Goal: Information Seeking & Learning: Check status

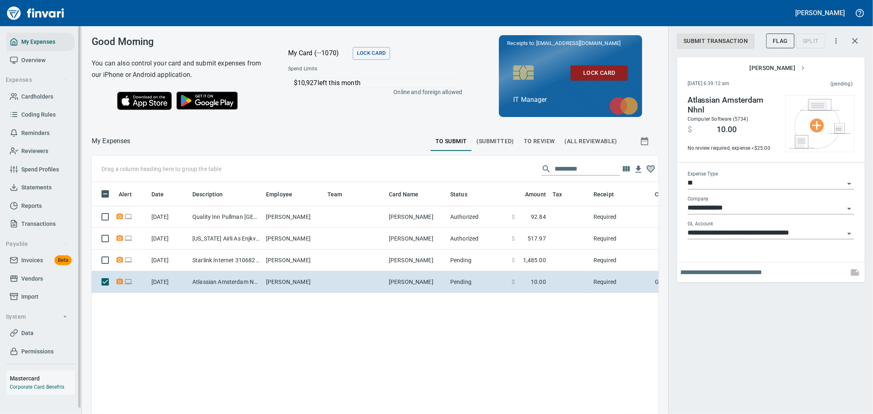
scroll to position [310, 554]
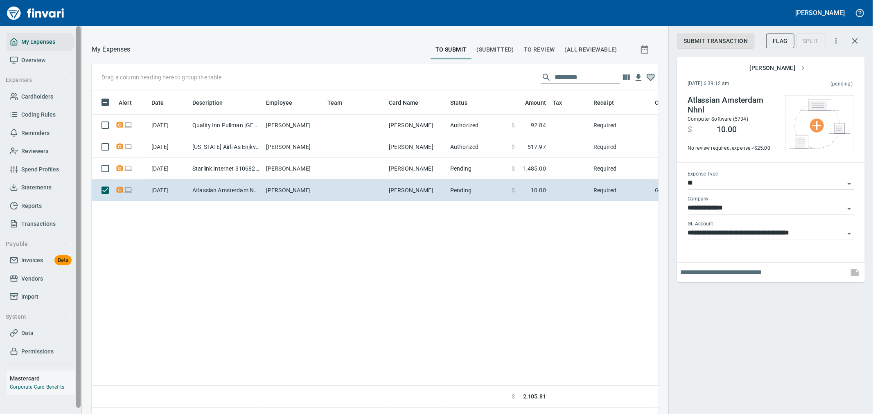
drag, startPoint x: 43, startPoint y: 277, endPoint x: 77, endPoint y: 277, distance: 34.4
click at [43, 277] on span "Vendors" at bounding box center [41, 279] width 62 height 10
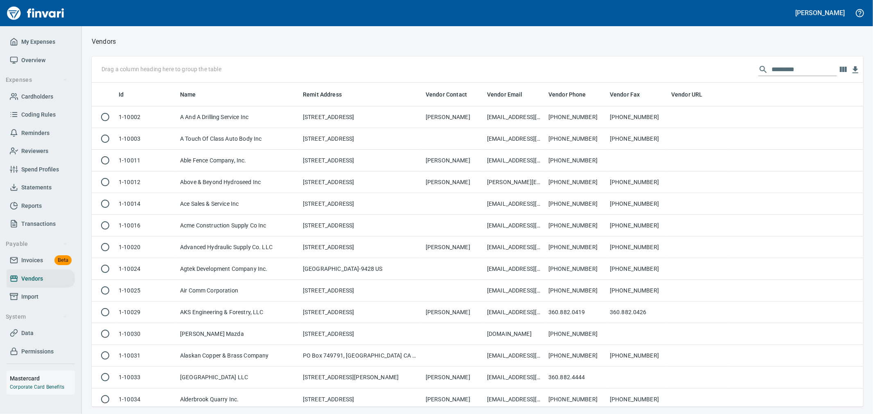
scroll to position [317, 758]
click at [772, 75] on input "text" at bounding box center [805, 69] width 66 height 13
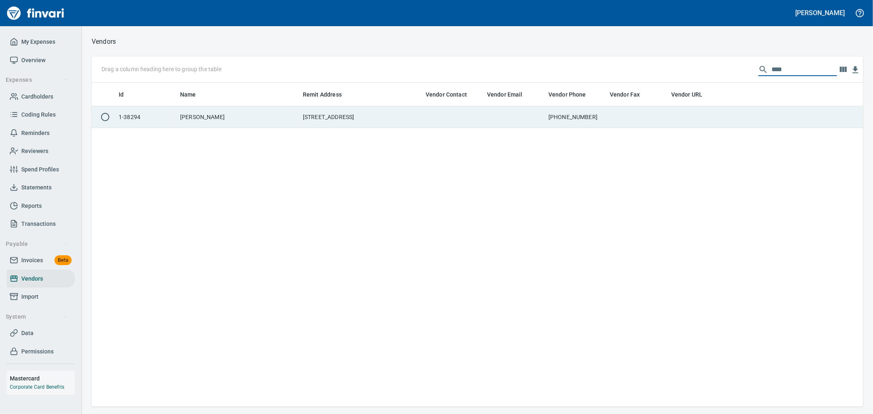
type input "****"
click at [662, 122] on td at bounding box center [637, 117] width 61 height 22
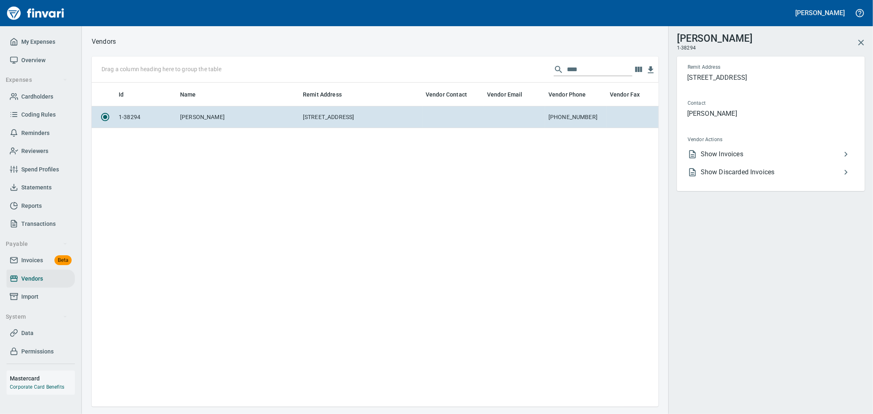
scroll to position [310, 560]
click at [723, 156] on span "Show Invoices" at bounding box center [771, 154] width 140 height 10
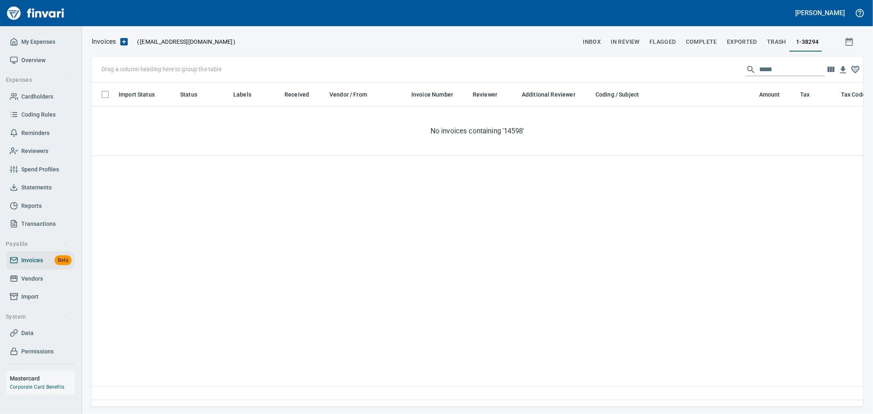
scroll to position [310, 765]
drag, startPoint x: 773, startPoint y: 68, endPoint x: 685, endPoint y: 58, distance: 88.6
click at [690, 58] on div "Drag a column heading here to group the table *****" at bounding box center [478, 70] width 772 height 26
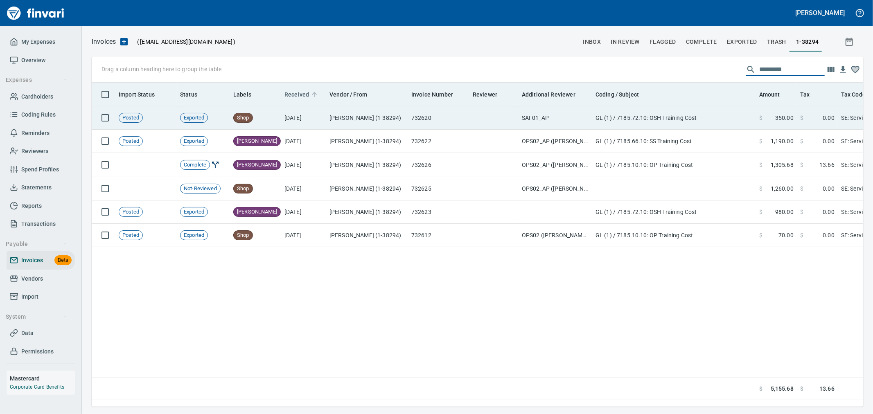
click at [298, 91] on span "Received" at bounding box center [297, 95] width 25 height 10
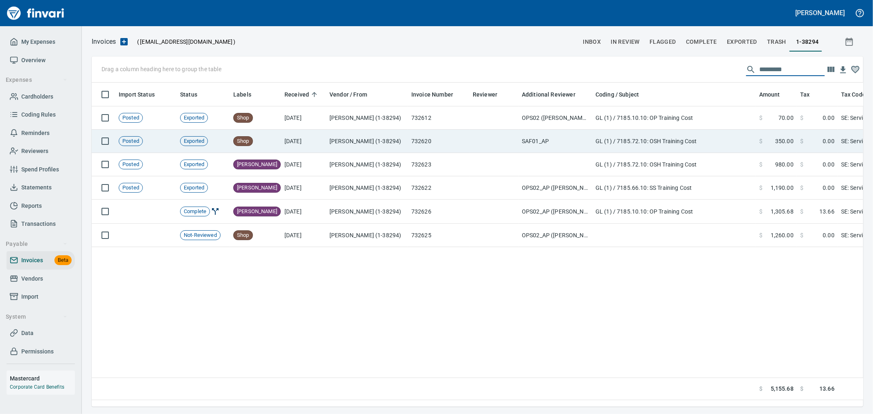
click at [457, 137] on td "732620" at bounding box center [438, 141] width 61 height 23
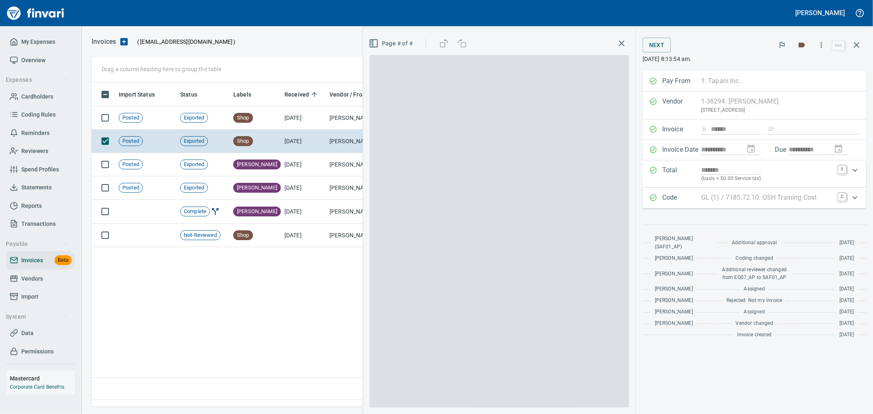
scroll to position [310, 764]
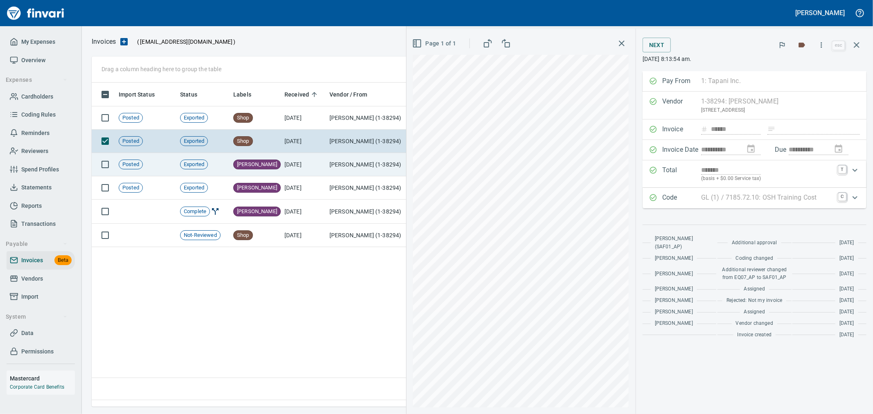
click at [328, 157] on td "[PERSON_NAME] (1-38294)" at bounding box center [367, 164] width 82 height 23
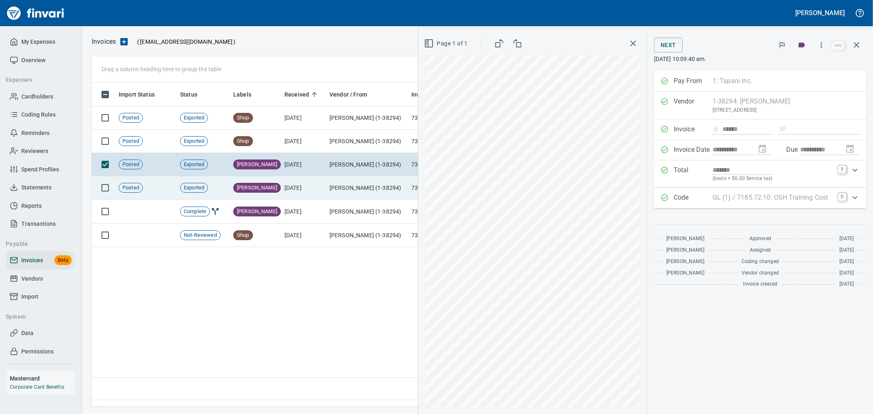
click at [328, 189] on td "[PERSON_NAME] (1-38294)" at bounding box center [367, 187] width 82 height 23
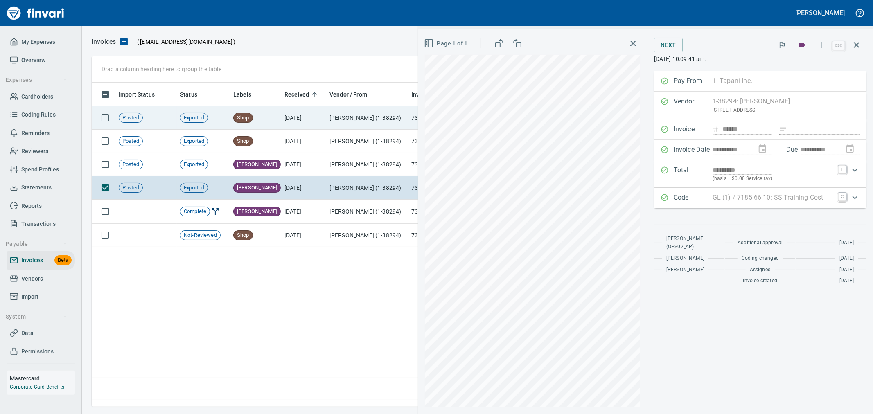
click at [338, 127] on td "[PERSON_NAME] (1-38294)" at bounding box center [367, 117] width 82 height 23
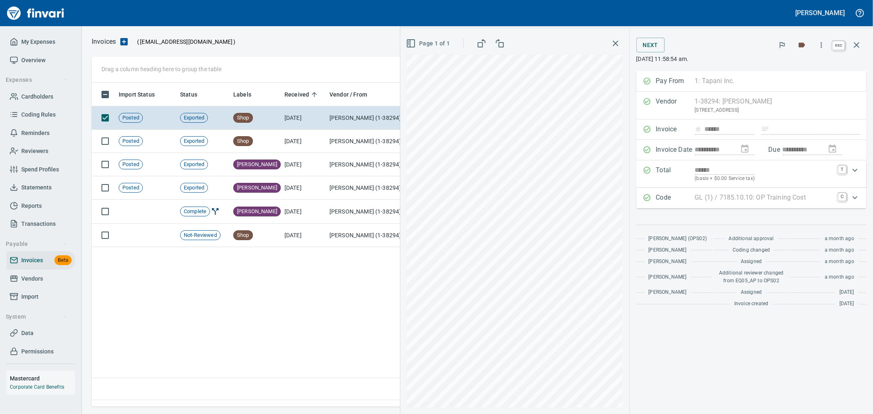
click at [856, 45] on icon "button" at bounding box center [857, 45] width 10 height 10
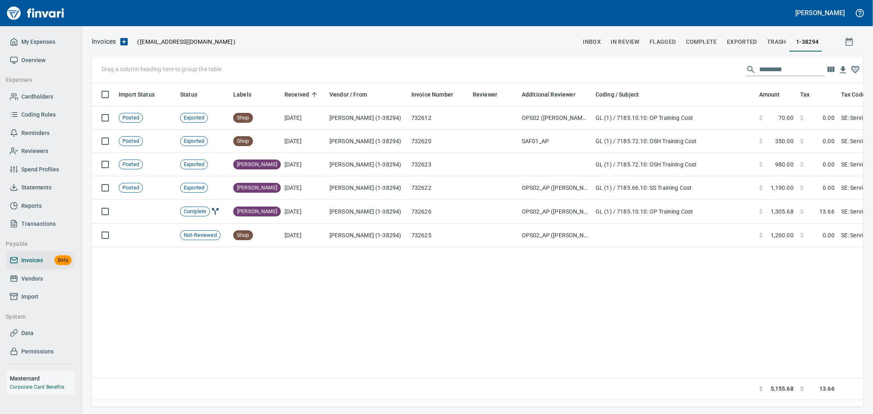
scroll to position [310, 765]
click at [788, 68] on input "text" at bounding box center [793, 69] width 66 height 13
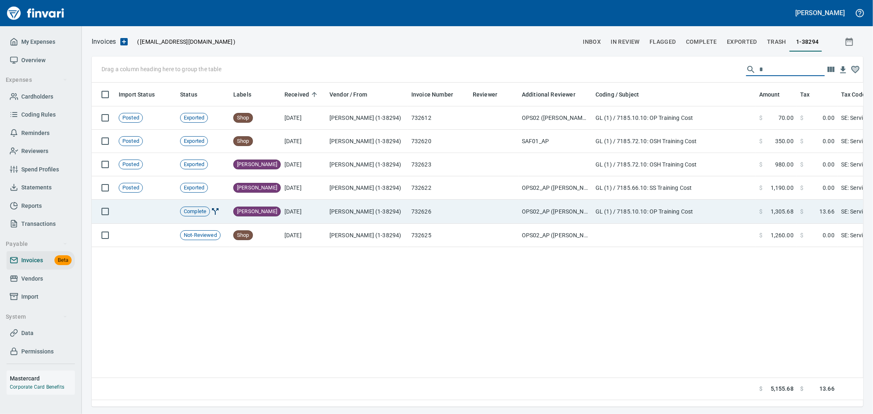
type input "*"
click at [464, 209] on td "732626" at bounding box center [438, 212] width 61 height 24
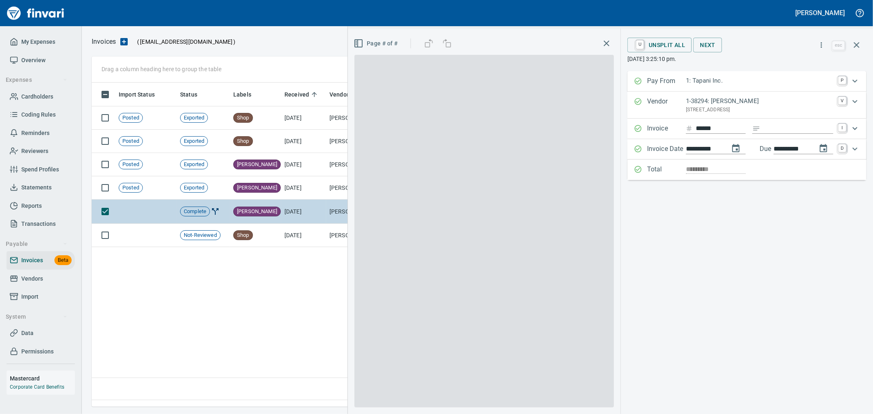
scroll to position [310, 764]
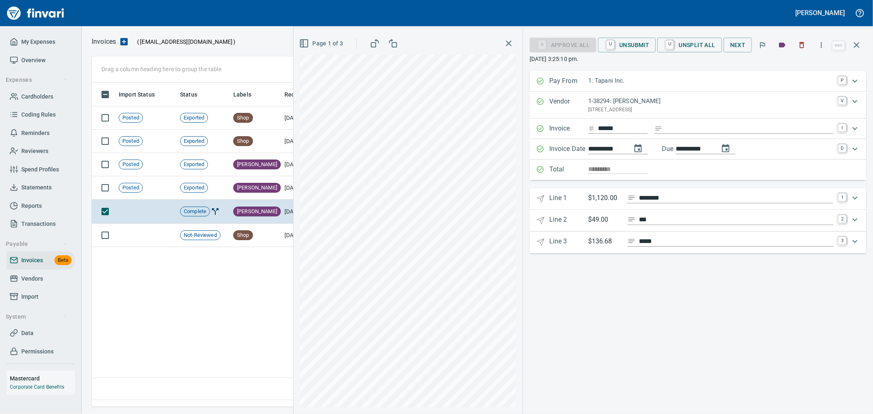
click at [848, 198] on div "Expand" at bounding box center [856, 198] width 20 height 20
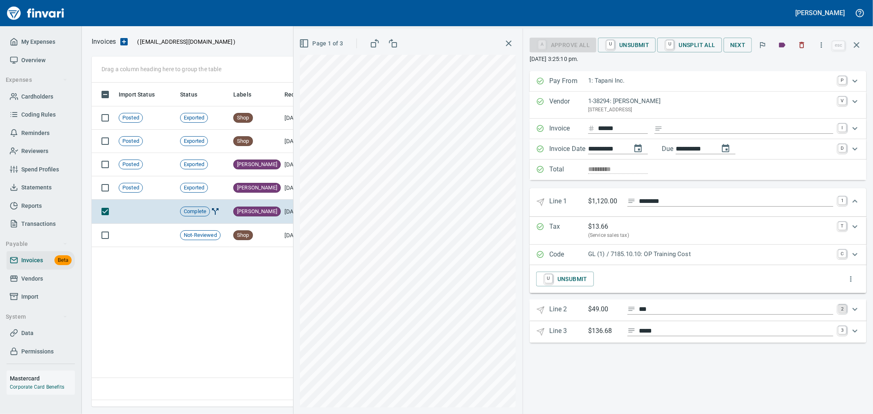
click at [844, 310] on link "2" at bounding box center [843, 309] width 8 height 8
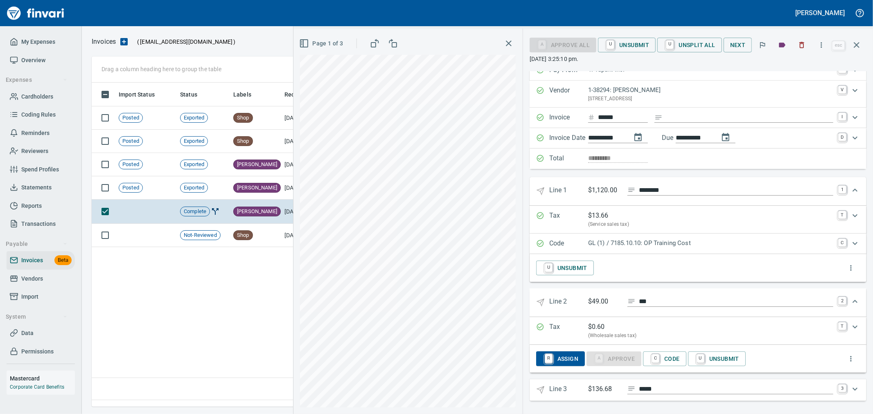
scroll to position [14, 0]
click at [839, 386] on link "3" at bounding box center [843, 387] width 8 height 8
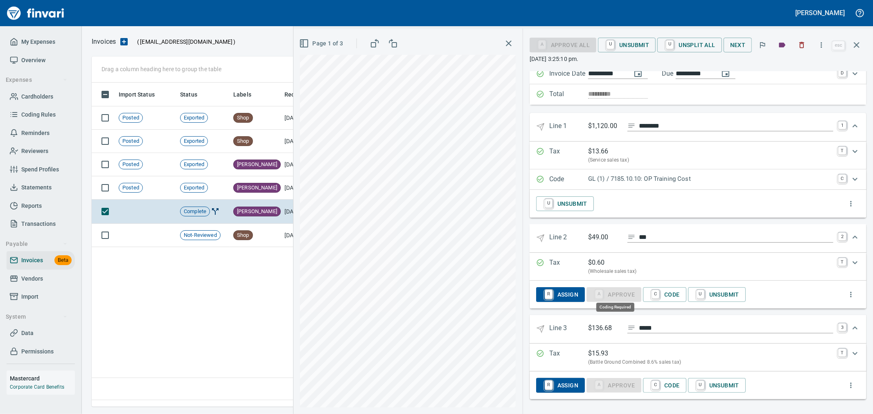
scroll to position [310, 764]
click at [552, 202] on link "U" at bounding box center [549, 203] width 8 height 9
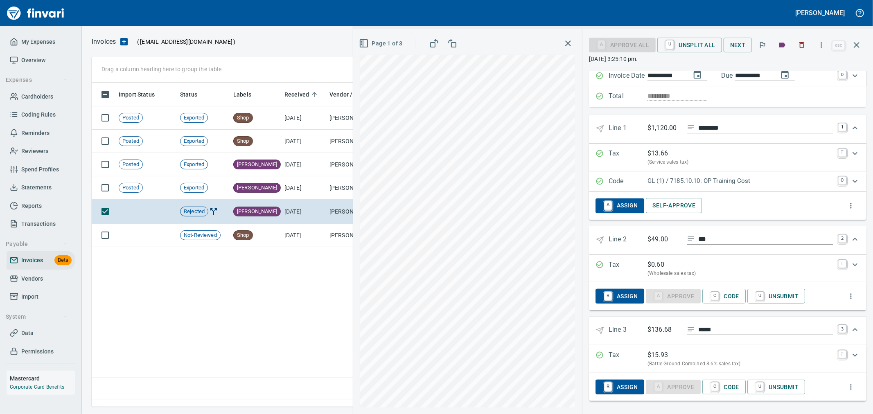
scroll to position [140, 0]
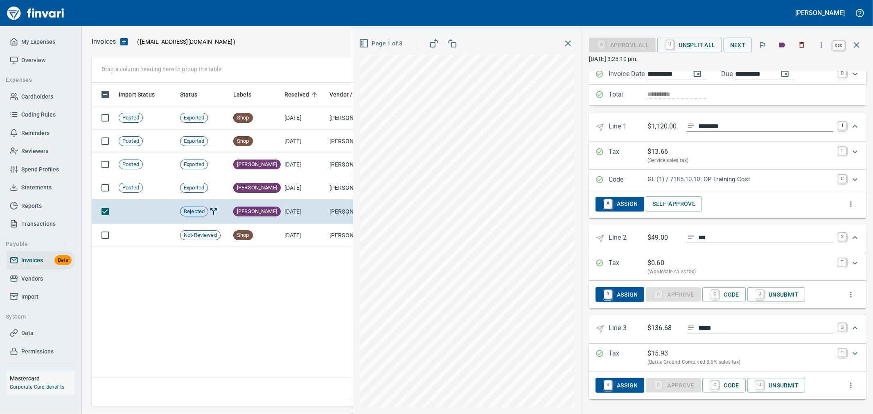
click at [856, 48] on icon "button" at bounding box center [857, 45] width 10 height 10
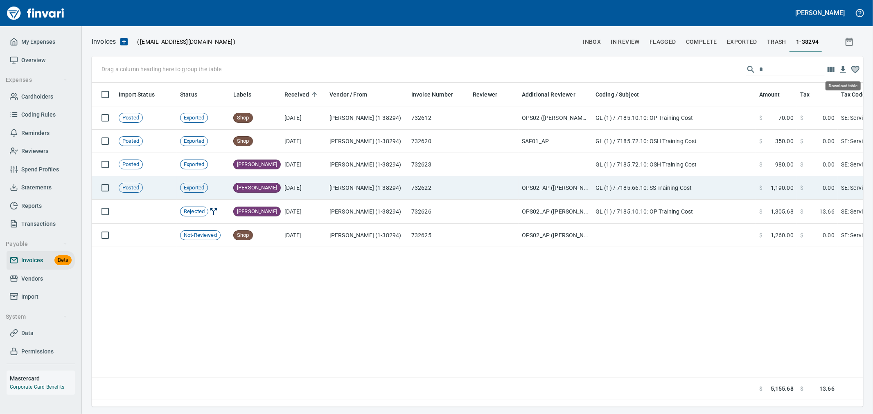
scroll to position [310, 764]
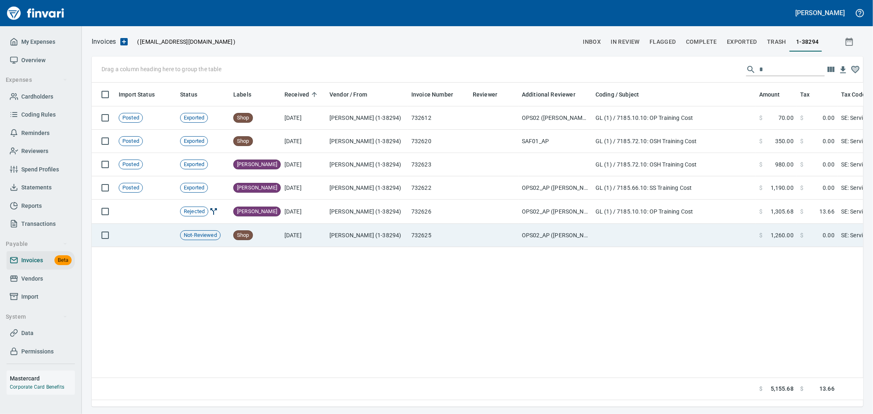
click at [328, 240] on td "[PERSON_NAME] (1-38294)" at bounding box center [367, 235] width 82 height 23
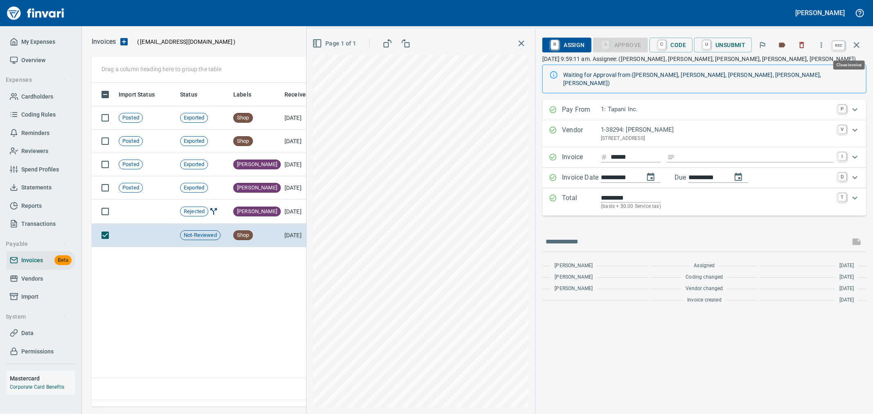
click at [857, 44] on icon "button" at bounding box center [857, 45] width 6 height 6
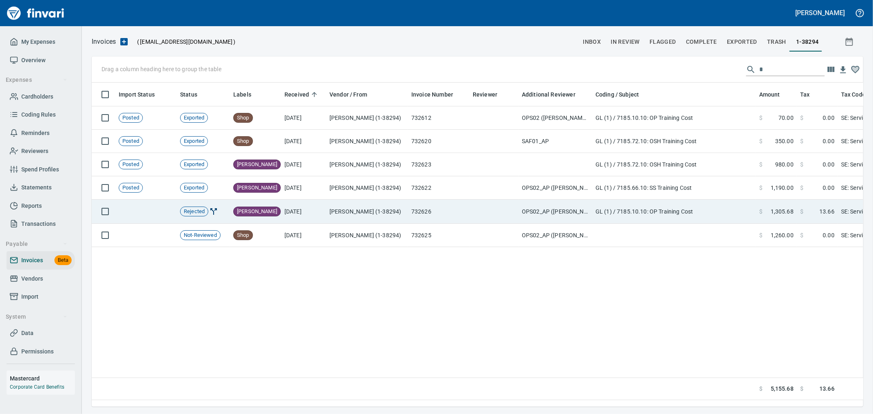
scroll to position [310, 764]
click at [332, 215] on td "[PERSON_NAME] (1-38294)" at bounding box center [367, 212] width 82 height 24
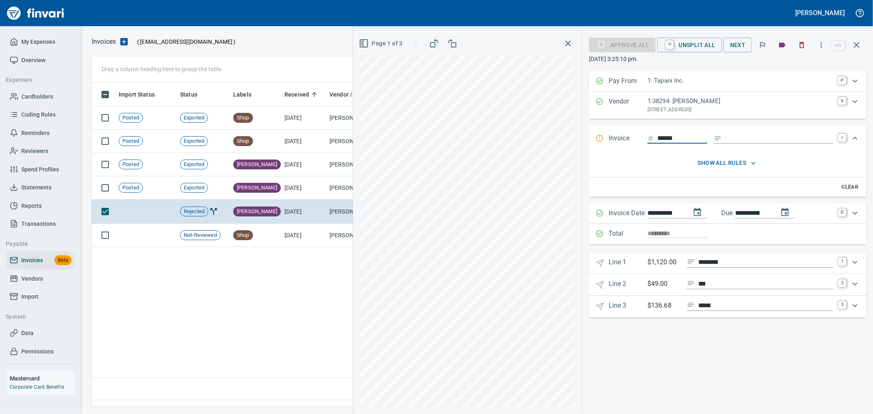
click at [712, 54] on div "A Approve All U Unsplit All Next" at bounding box center [710, 45] width 242 height 18
click at [710, 44] on span "U Unsplit All" at bounding box center [689, 45] width 51 height 14
type input "**********"
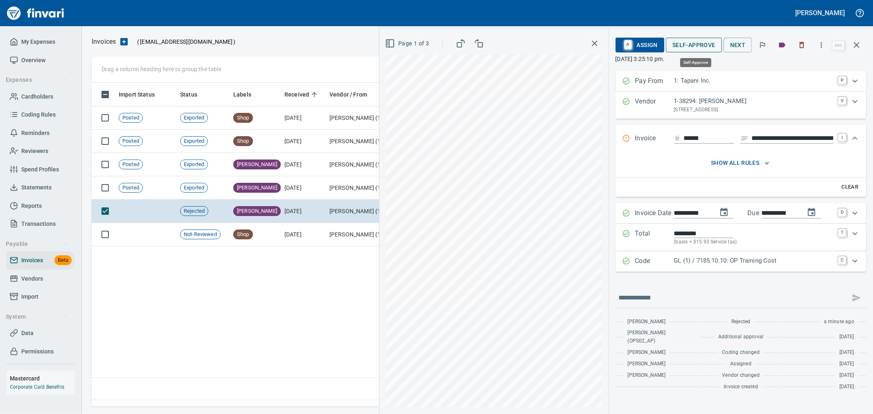
scroll to position [310, 764]
click at [694, 47] on span "Self-Approve" at bounding box center [694, 45] width 43 height 10
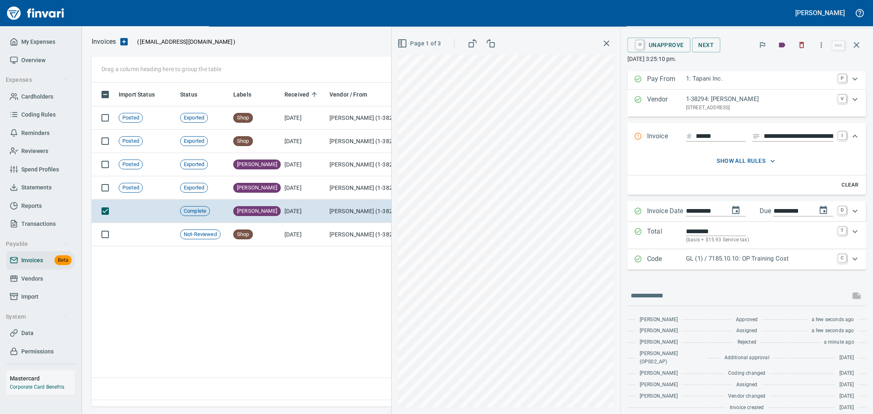
click at [789, 137] on input "**********" at bounding box center [799, 136] width 70 height 10
click at [783, 133] on input "**********" at bounding box center [799, 136] width 70 height 10
click at [859, 48] on icon "button" at bounding box center [857, 45] width 10 height 10
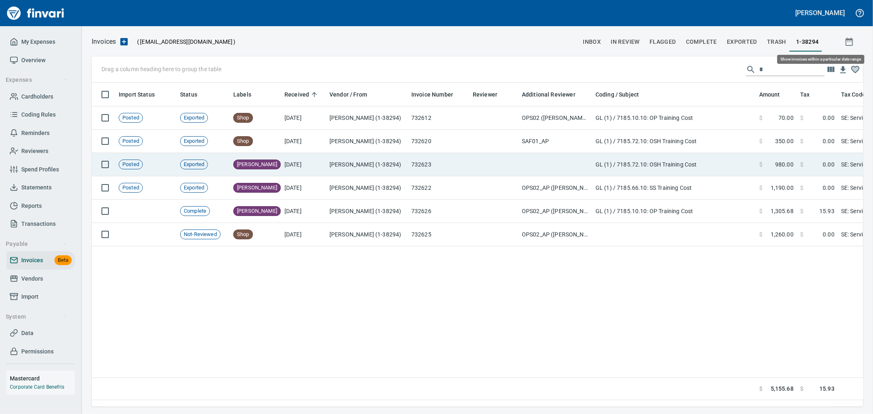
scroll to position [310, 765]
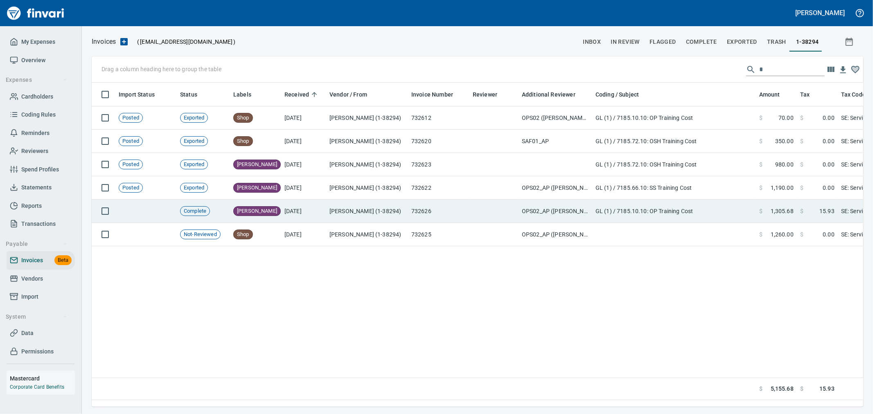
click at [367, 209] on td "[PERSON_NAME] (1-38294)" at bounding box center [367, 211] width 82 height 23
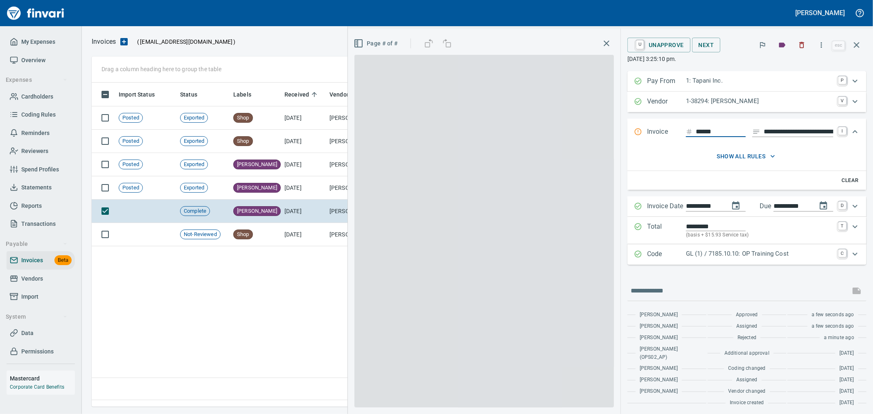
scroll to position [310, 764]
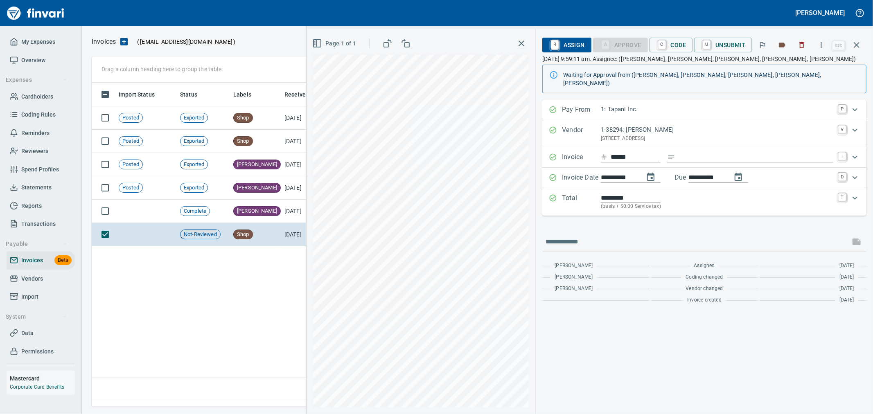
scroll to position [310, 764]
click at [282, 218] on td "[DATE]" at bounding box center [303, 211] width 45 height 23
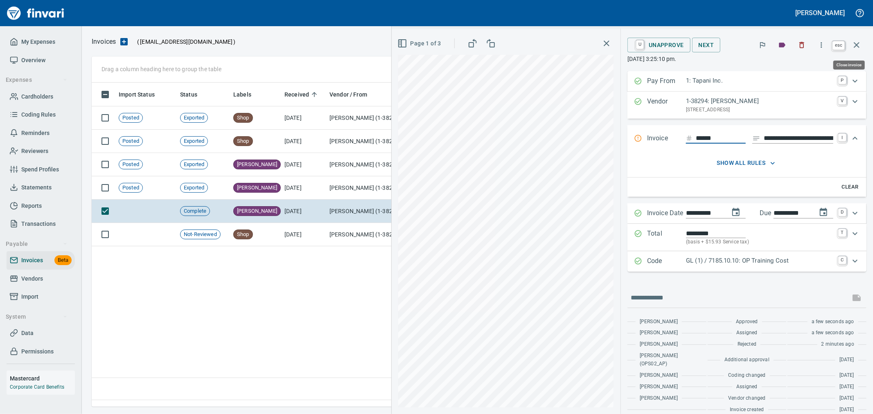
click at [863, 43] on button "button" at bounding box center [857, 45] width 20 height 20
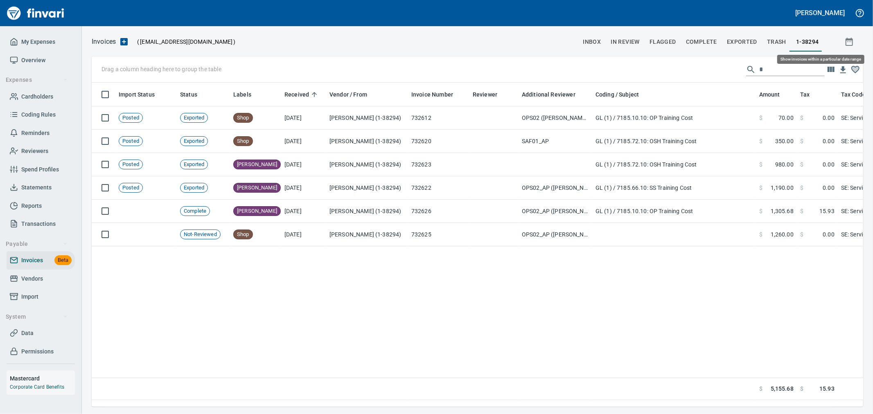
scroll to position [310, 764]
drag, startPoint x: 776, startPoint y: 62, endPoint x: 719, endPoint y: 61, distance: 57.3
click at [719, 61] on div "Drag a column heading here to group the table *" at bounding box center [478, 70] width 772 height 26
click at [771, 64] on input "*" at bounding box center [793, 69] width 66 height 13
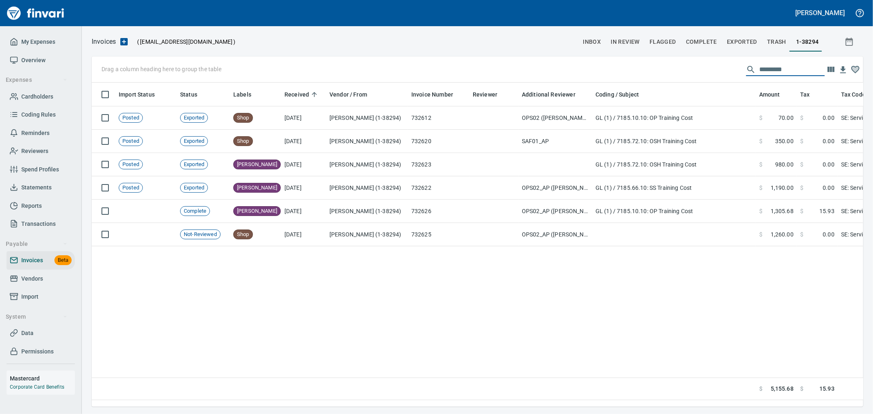
drag, startPoint x: 29, startPoint y: 279, endPoint x: 73, endPoint y: 274, distance: 44.5
click at [29, 279] on span "Vendors" at bounding box center [32, 279] width 22 height 10
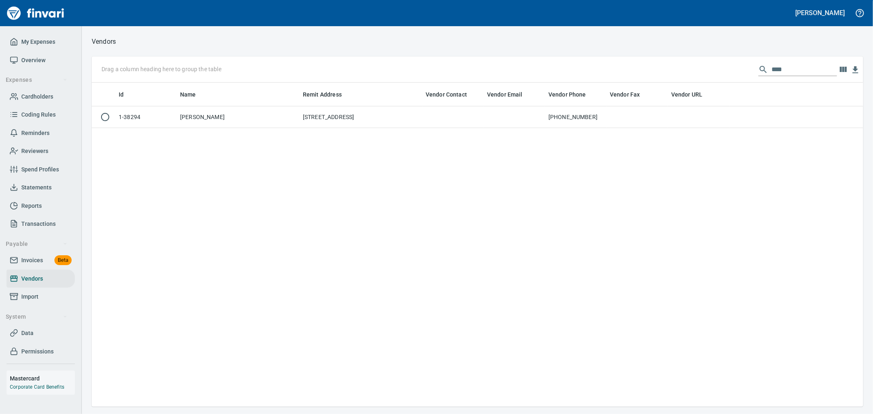
scroll to position [317, 765]
drag, startPoint x: 783, startPoint y: 62, endPoint x: 712, endPoint y: 62, distance: 70.0
click at [712, 62] on div "Drag a column heading here to group the table ****" at bounding box center [478, 70] width 772 height 26
drag, startPoint x: 791, startPoint y: 69, endPoint x: 702, endPoint y: 68, distance: 88.4
click at [759, 68] on div "****" at bounding box center [798, 69] width 79 height 13
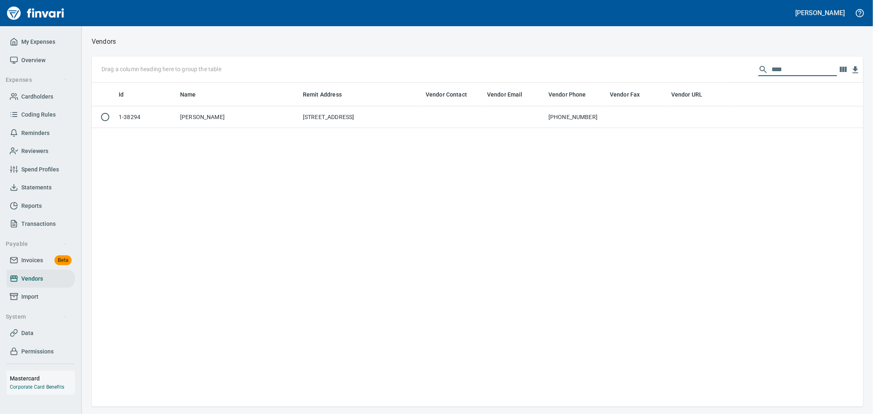
click at [617, 70] on div "Drag a column heading here to group the table ****" at bounding box center [478, 70] width 772 height 26
click at [807, 70] on input "****" at bounding box center [805, 69] width 66 height 13
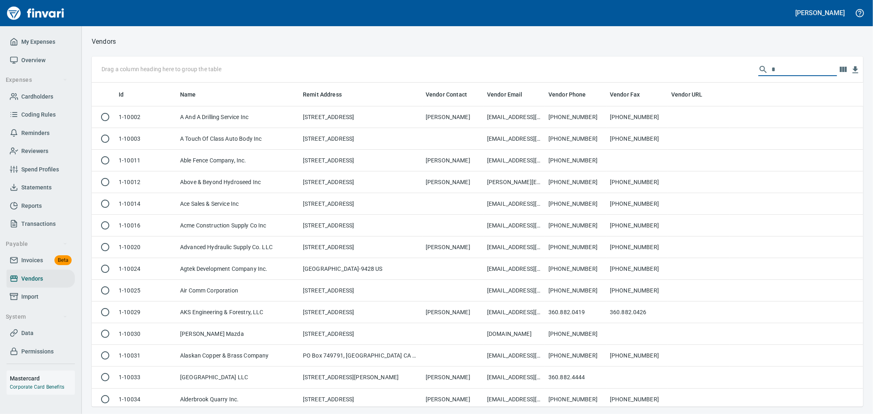
scroll to position [317, 758]
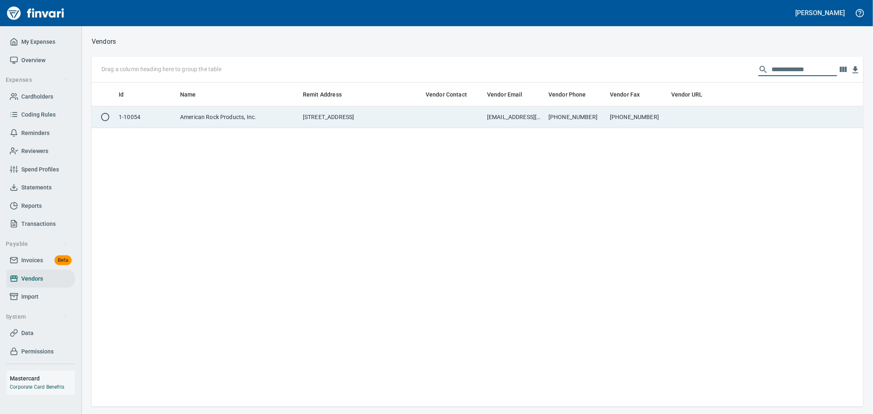
type input "**********"
click at [778, 120] on td at bounding box center [797, 117] width 134 height 22
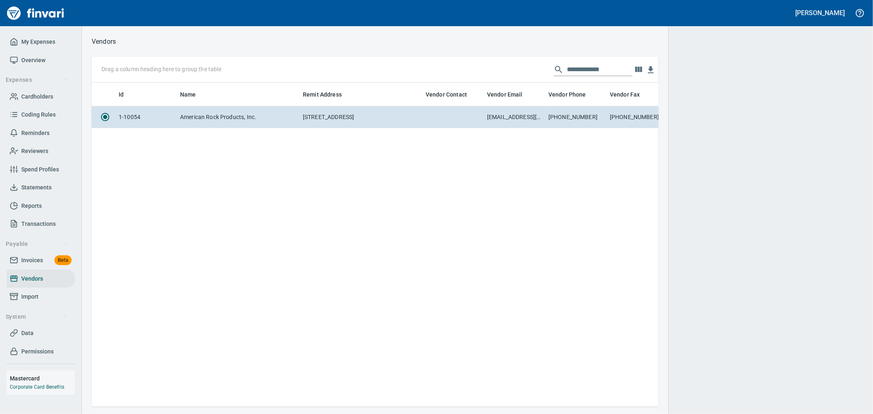
scroll to position [310, 560]
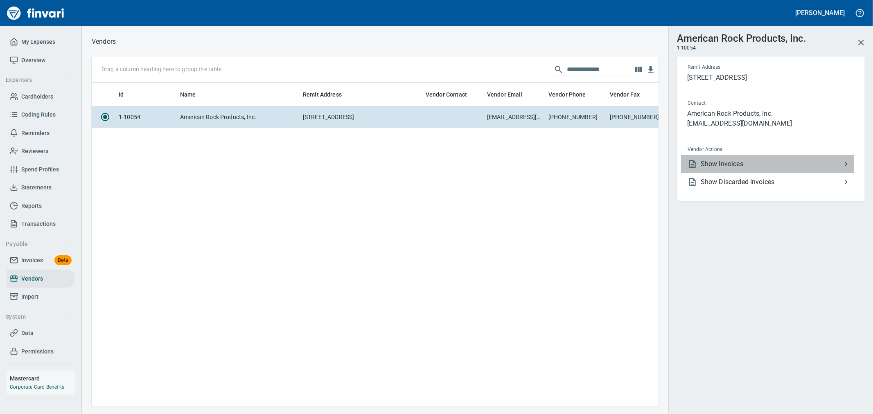
click at [798, 164] on span "Show Invoices" at bounding box center [771, 164] width 140 height 10
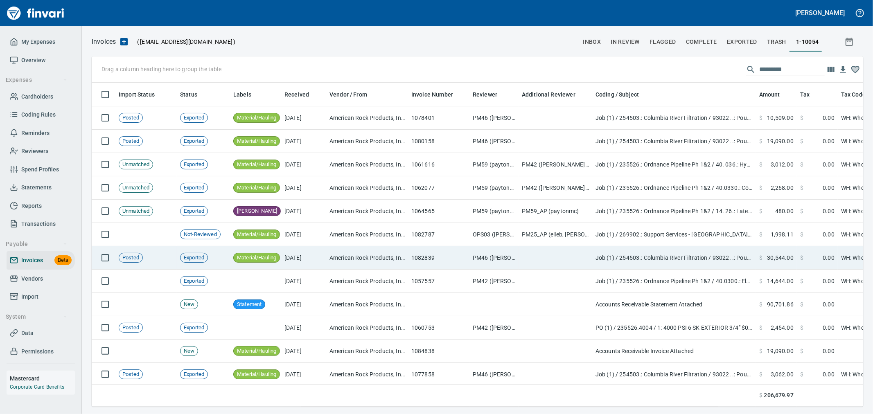
scroll to position [310, 758]
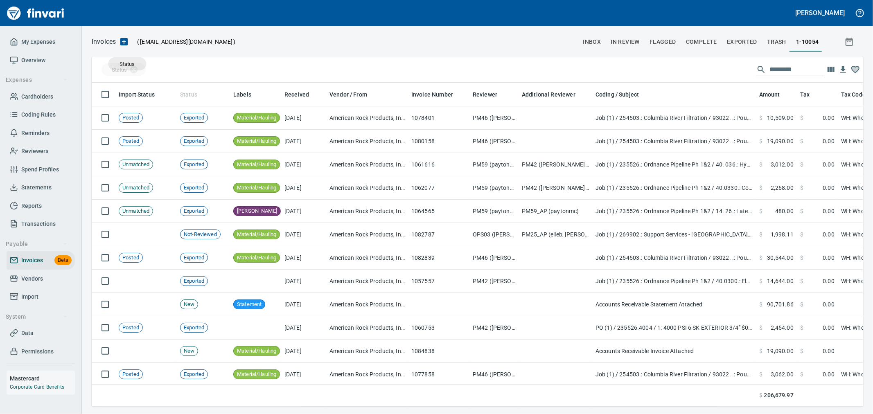
drag, startPoint x: 193, startPoint y: 100, endPoint x: 120, endPoint y: 59, distance: 83.4
click at [120, 59] on body "[PERSON_NAME] My Expenses Overview Expenses Cardholders Coding Rules Reminders …" at bounding box center [436, 207] width 873 height 414
drag, startPoint x: 197, startPoint y: 95, endPoint x: 133, endPoint y: 77, distance: 66.8
click at [133, 77] on body "[PERSON_NAME] My Expenses Overview Expenses Cardholders Coding Rules Reminders …" at bounding box center [436, 207] width 873 height 414
drag, startPoint x: 184, startPoint y: 89, endPoint x: 120, endPoint y: 66, distance: 68.9
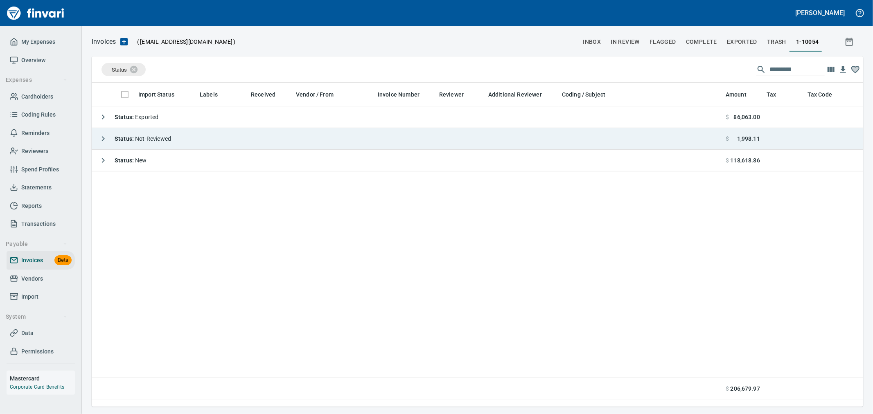
click at [100, 136] on icon "button" at bounding box center [103, 139] width 10 height 10
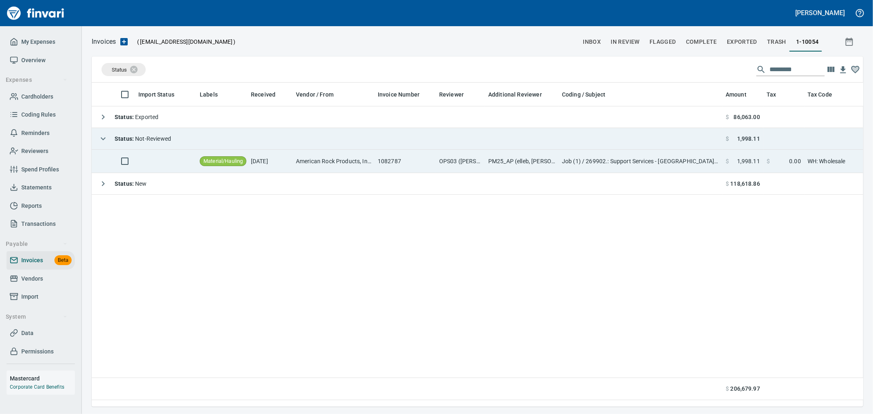
click at [371, 162] on td "American Rock Products, Inc. (1-10054)" at bounding box center [334, 161] width 82 height 23
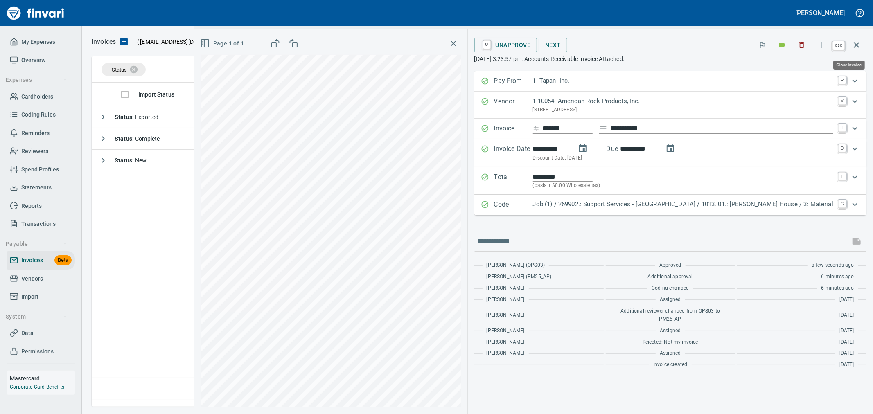
click at [856, 42] on icon "button" at bounding box center [857, 45] width 10 height 10
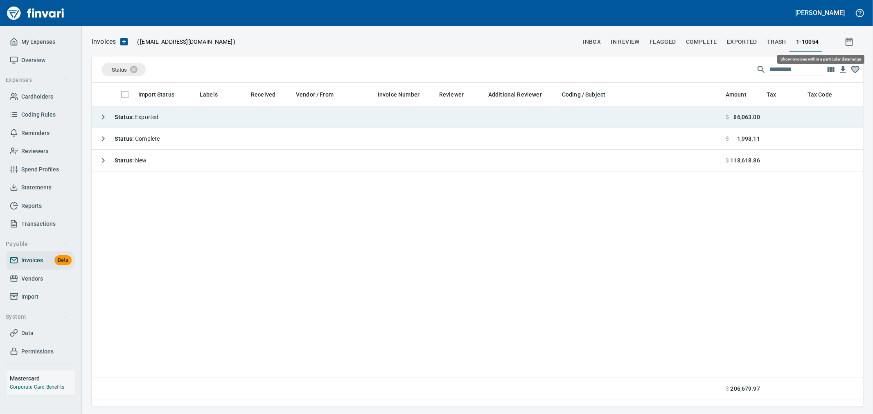
scroll to position [310, 765]
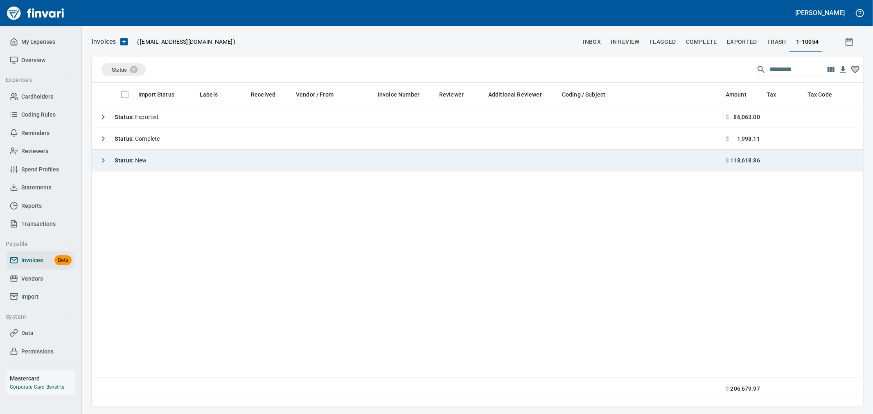
click at [122, 158] on strong "Status :" at bounding box center [125, 160] width 20 height 7
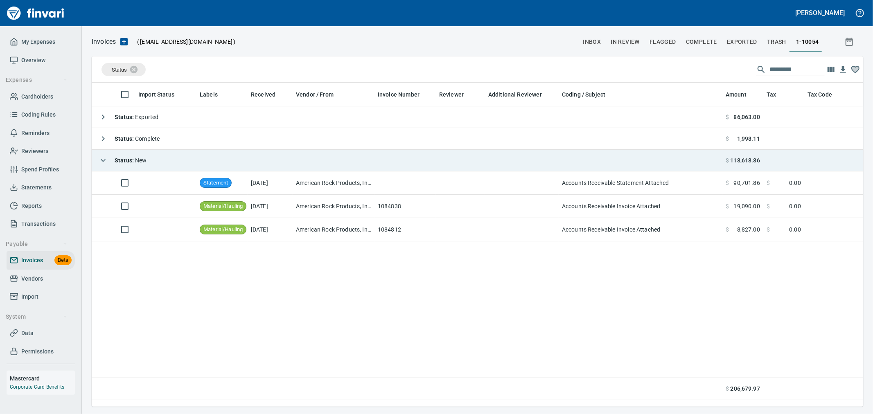
click at [122, 158] on strong "Status :" at bounding box center [125, 160] width 20 height 7
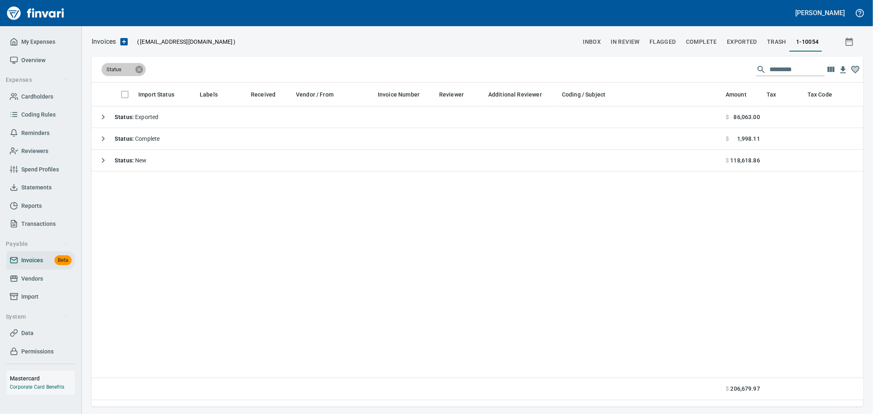
click at [140, 69] on icon at bounding box center [139, 69] width 7 height 7
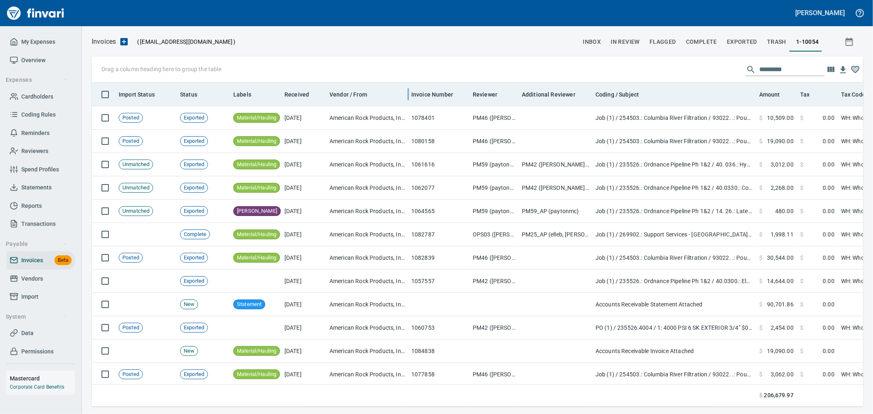
scroll to position [310, 758]
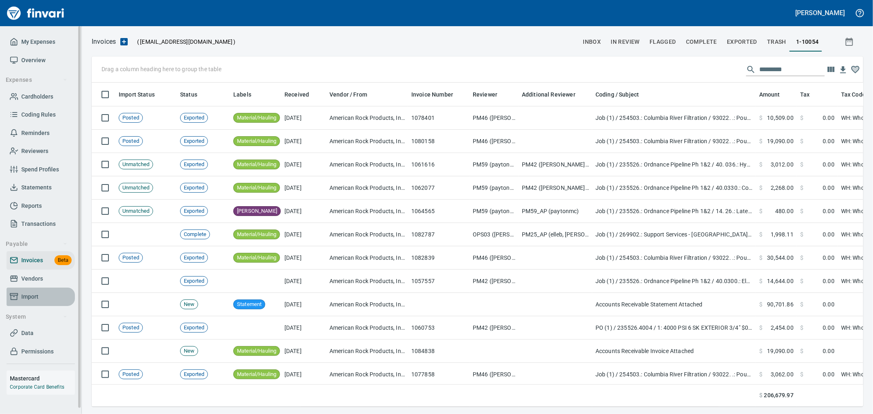
click at [43, 289] on link "Import" at bounding box center [41, 297] width 68 height 18
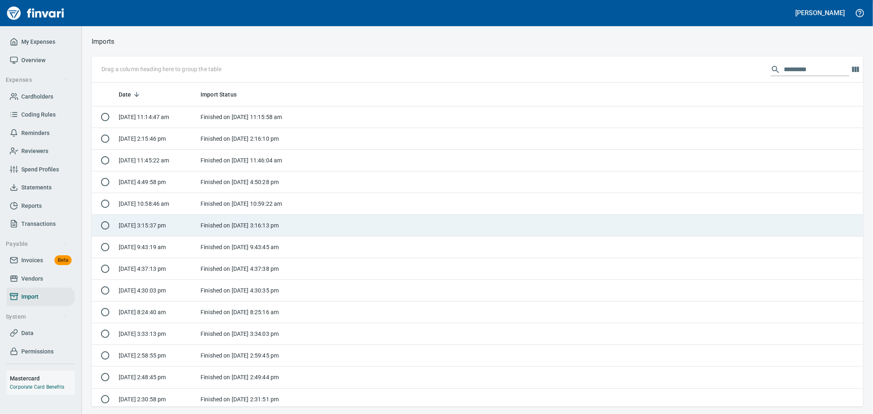
scroll to position [317, 758]
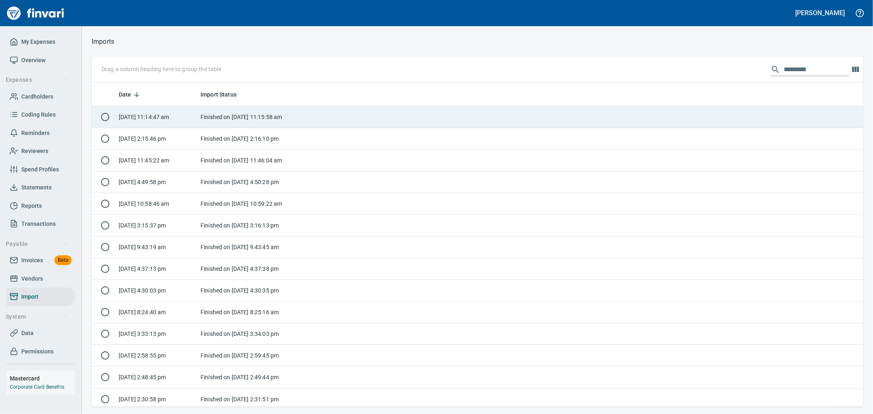
click at [303, 120] on td at bounding box center [582, 117] width 564 height 22
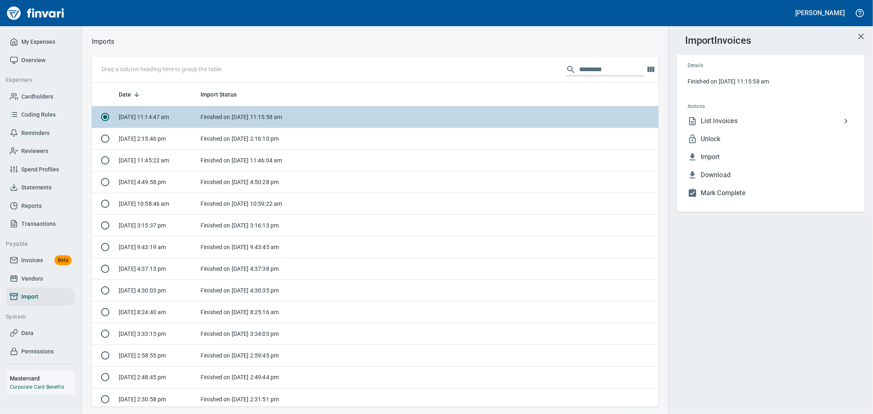
scroll to position [317, 554]
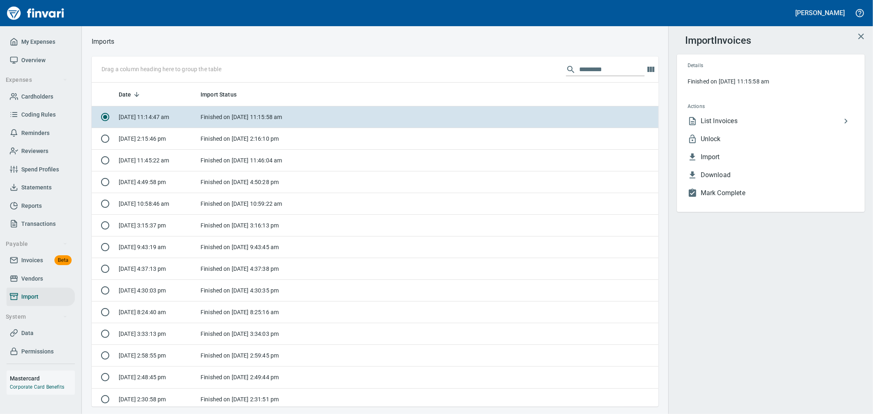
click at [770, 138] on span "Unlock" at bounding box center [778, 139] width 154 height 10
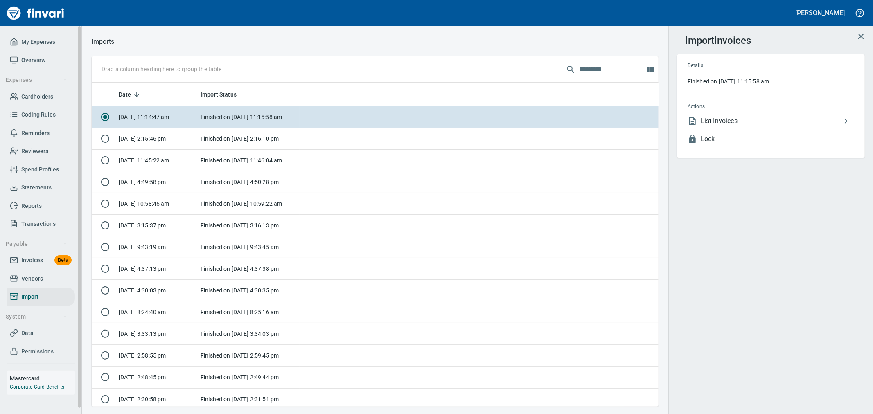
click at [36, 259] on span "Invoices" at bounding box center [32, 261] width 22 height 10
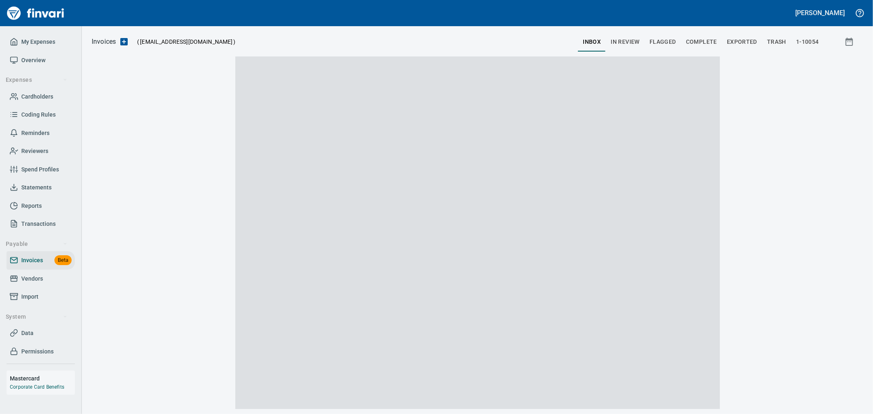
click at [703, 41] on span "Complete" at bounding box center [701, 42] width 31 height 10
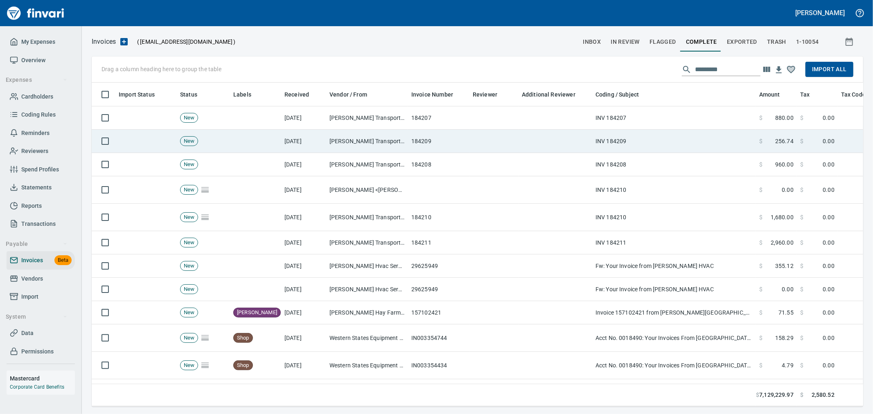
scroll to position [310, 758]
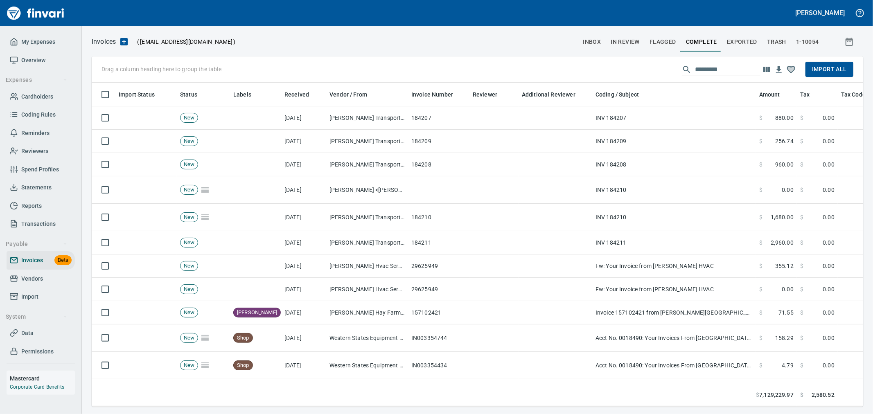
click at [726, 73] on input "text" at bounding box center [728, 69] width 66 height 13
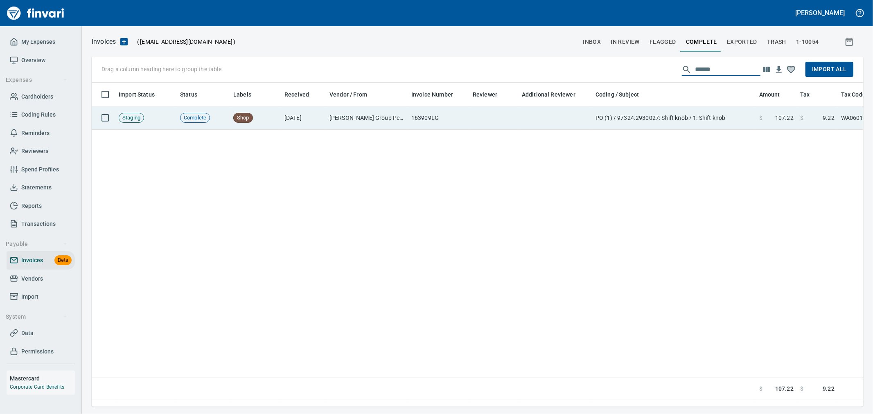
type input "******"
click at [633, 122] on td "PO (1) / 97324.2930027: Shift knob / 1: Shift knob" at bounding box center [675, 117] width 164 height 23
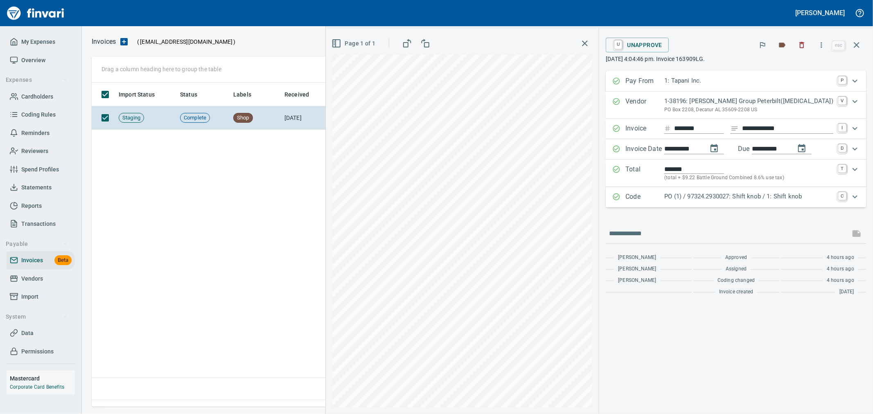
click at [656, 49] on span "U Unapprove" at bounding box center [638, 45] width 50 height 14
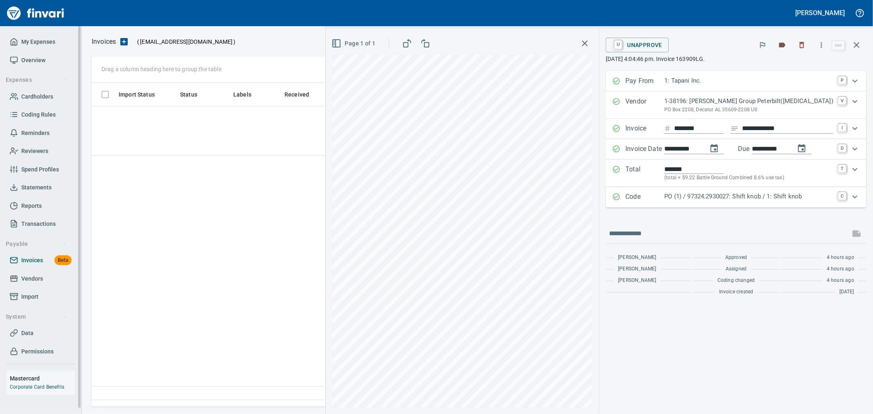
scroll to position [310, 764]
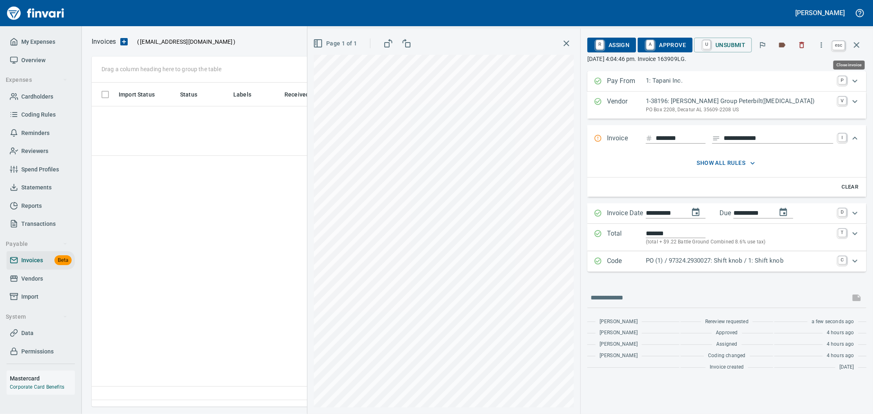
drag, startPoint x: 860, startPoint y: 42, endPoint x: 744, endPoint y: 104, distance: 132.3
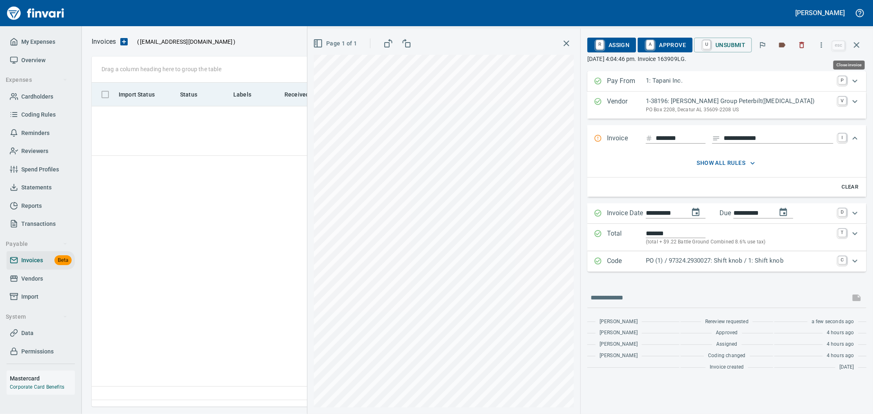
click at [860, 42] on icon "button" at bounding box center [857, 45] width 10 height 10
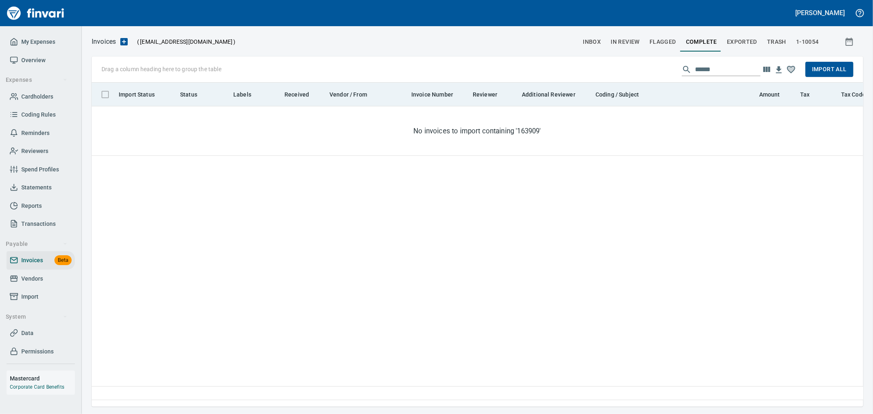
scroll to position [310, 764]
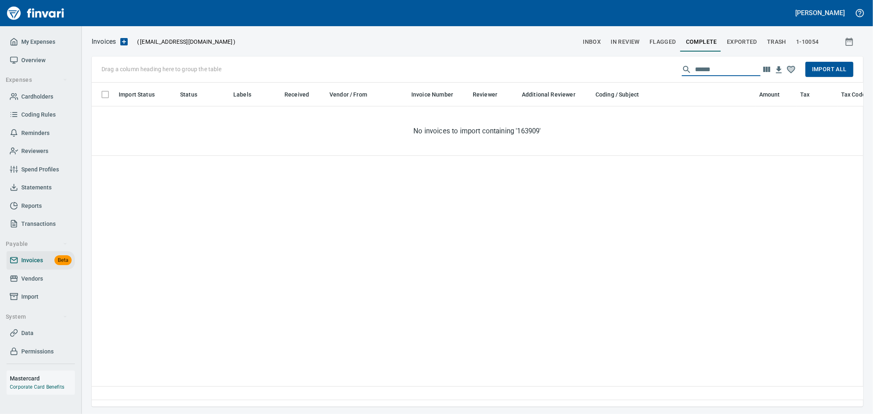
drag, startPoint x: 719, startPoint y: 66, endPoint x: 665, endPoint y: 62, distance: 54.2
click at [665, 62] on div "Drag a column heading here to group the table ****** Import All" at bounding box center [478, 70] width 772 height 26
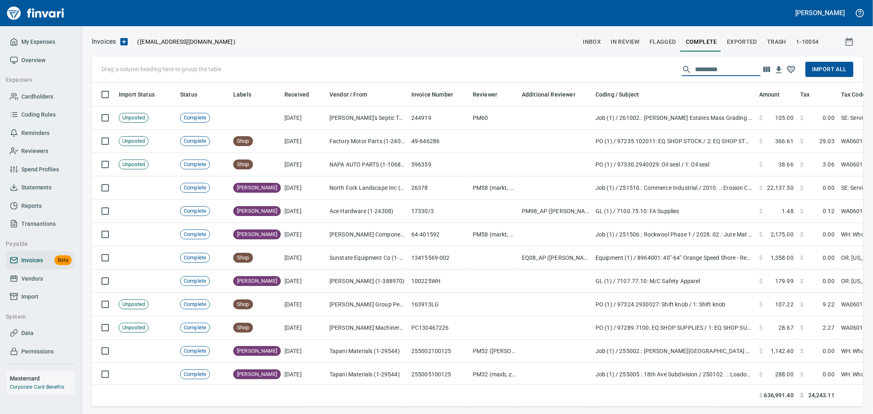
scroll to position [310, 758]
click at [824, 71] on span "Import All" at bounding box center [829, 69] width 35 height 10
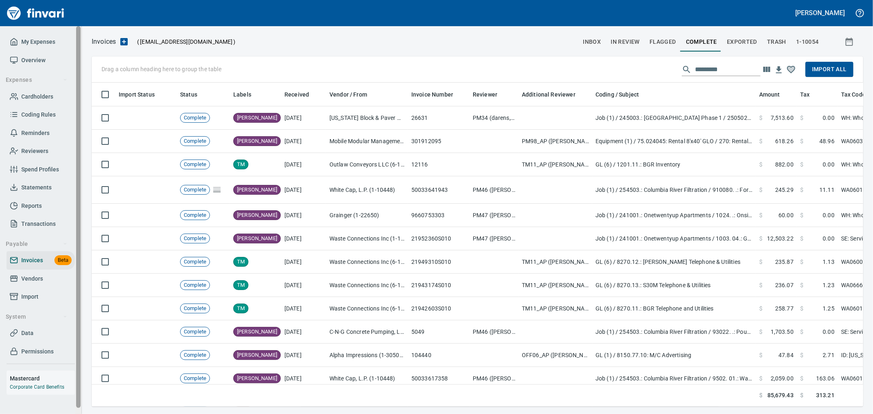
drag, startPoint x: 42, startPoint y: 99, endPoint x: 81, endPoint y: 99, distance: 38.9
click at [42, 99] on span "Cardholders" at bounding box center [37, 97] width 32 height 10
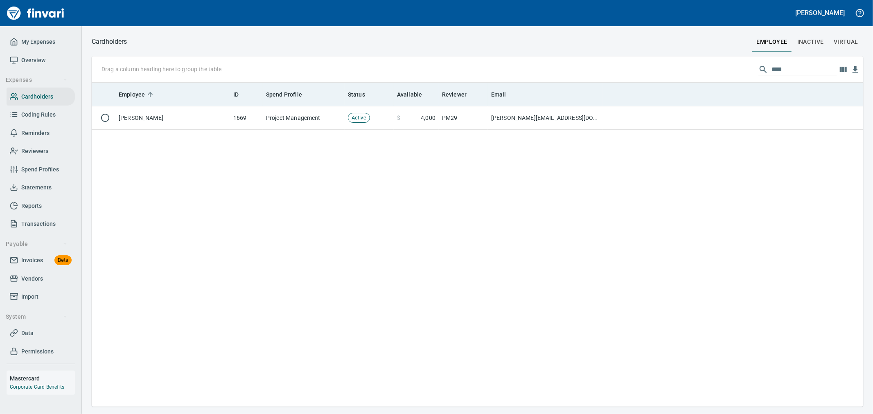
scroll to position [317, 765]
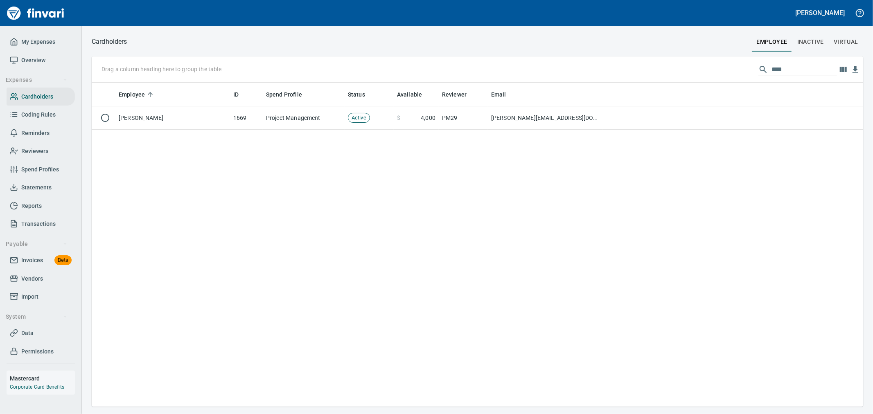
drag, startPoint x: 788, startPoint y: 73, endPoint x: 721, endPoint y: 68, distance: 67.0
click at [725, 68] on div "Drag a column heading here to group the table ****" at bounding box center [478, 70] width 772 height 26
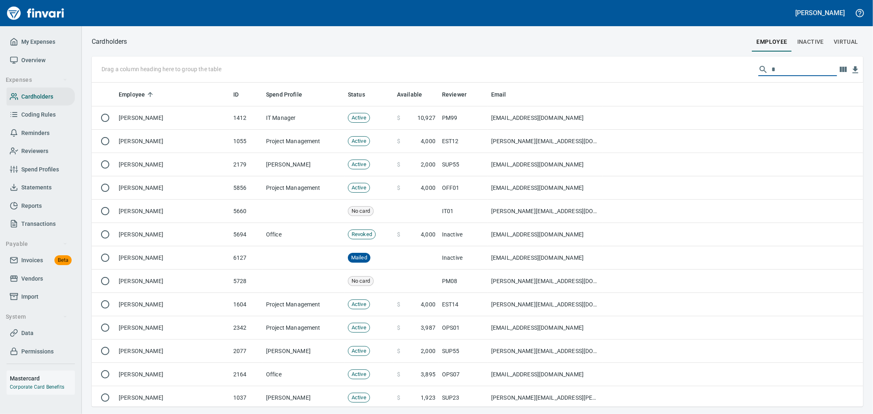
scroll to position [317, 758]
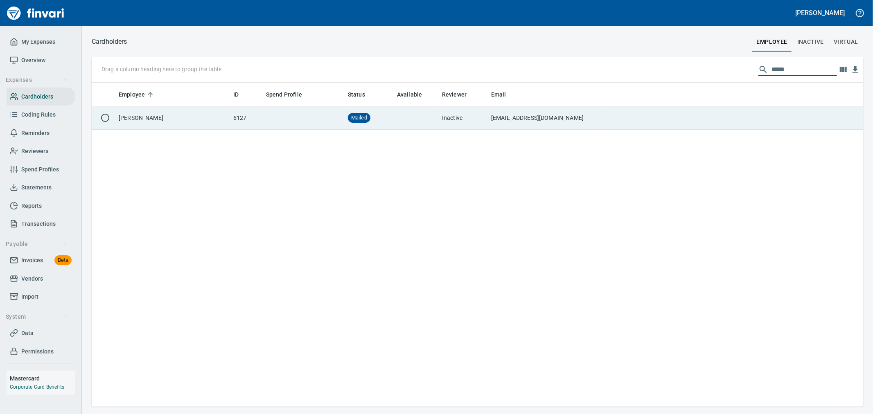
type input "*****"
click at [635, 116] on td at bounding box center [733, 117] width 261 height 23
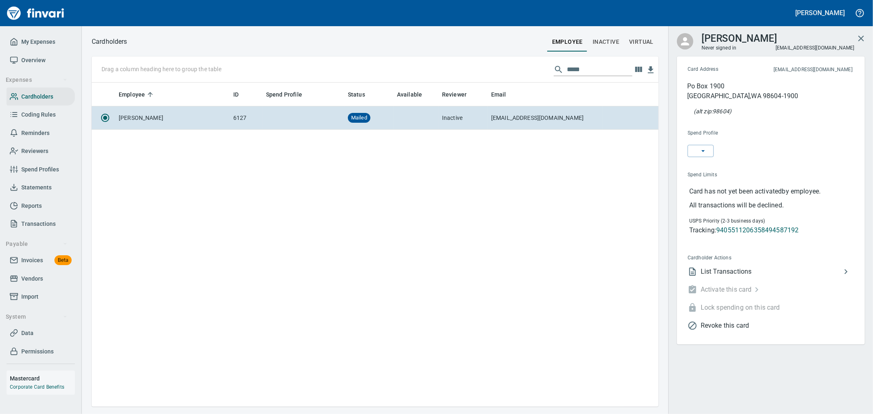
scroll to position [317, 560]
click at [706, 157] on icon "button" at bounding box center [703, 153] width 8 height 8
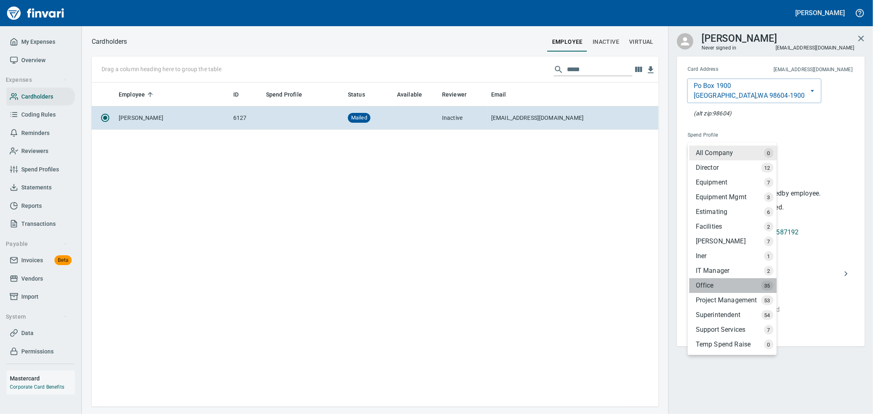
click at [725, 283] on div "Office" at bounding box center [734, 285] width 88 height 15
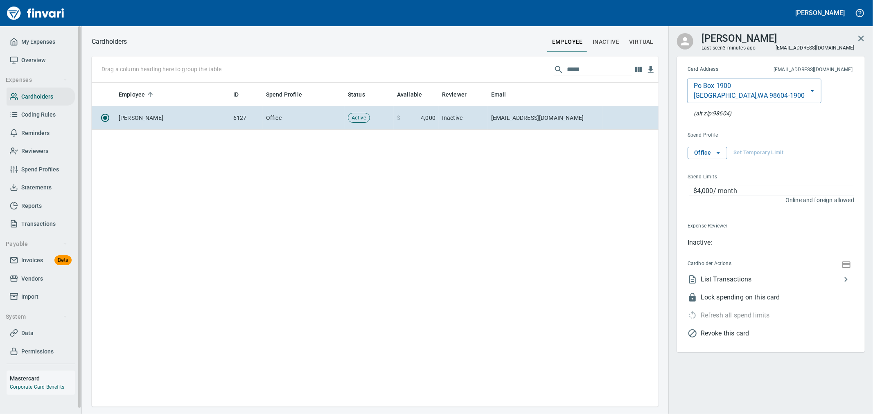
click at [39, 43] on span "My Expenses" at bounding box center [38, 42] width 34 height 10
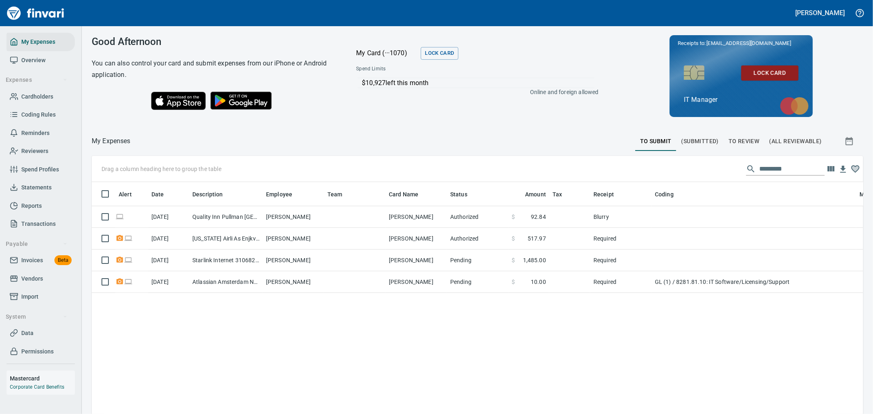
scroll to position [310, 758]
click at [38, 101] on span "Cardholders" at bounding box center [37, 97] width 32 height 10
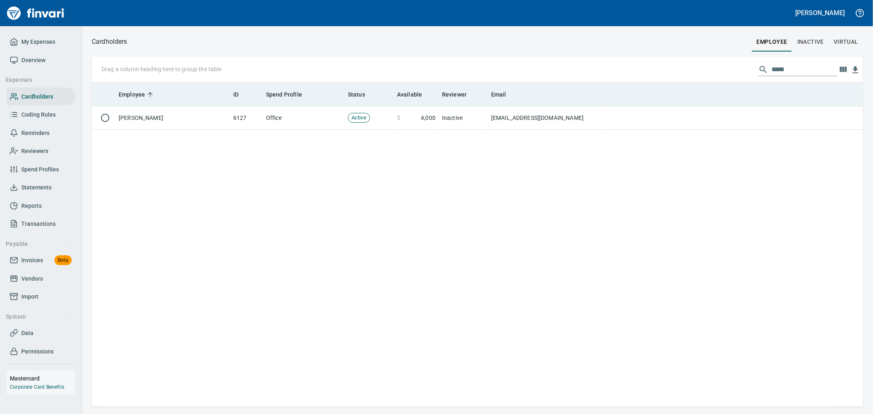
scroll to position [317, 765]
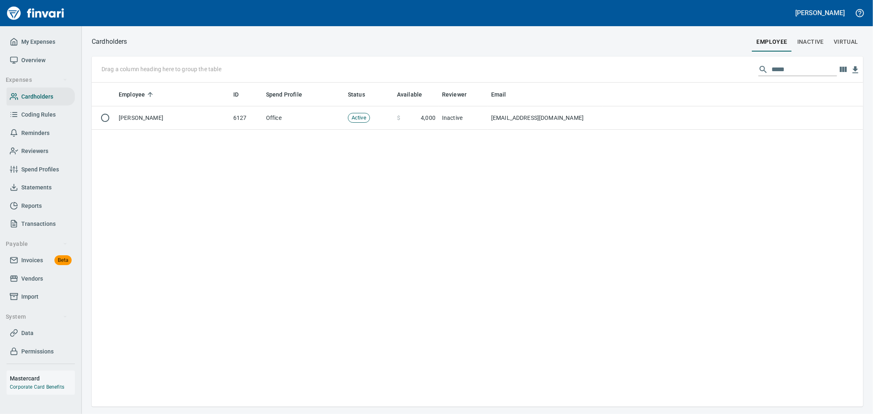
drag, startPoint x: 795, startPoint y: 73, endPoint x: 701, endPoint y: 69, distance: 93.9
click at [724, 68] on div "Drag a column heading here to group the table *****" at bounding box center [478, 70] width 772 height 26
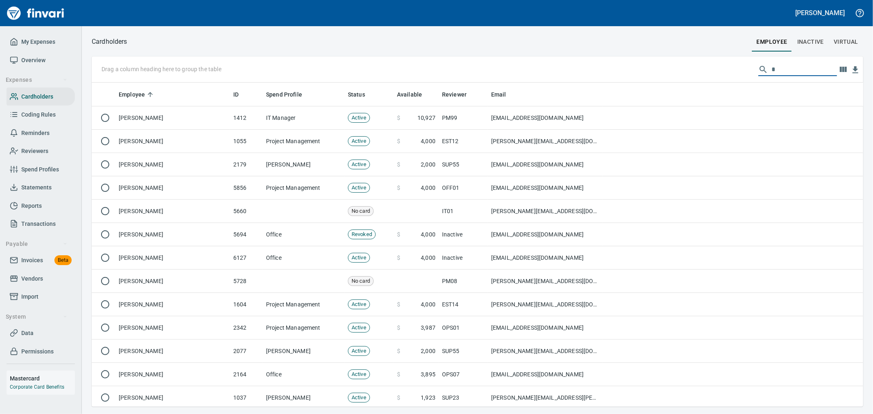
scroll to position [317, 758]
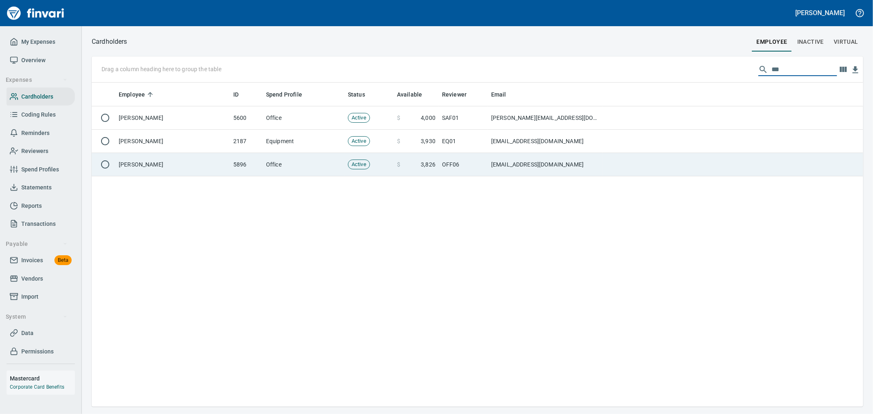
type input "***"
click at [396, 168] on td "$ 3,826" at bounding box center [416, 164] width 45 height 23
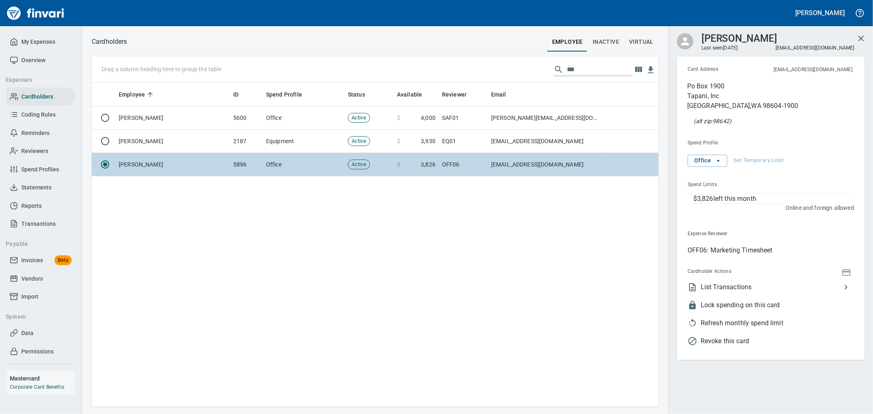
scroll to position [317, 560]
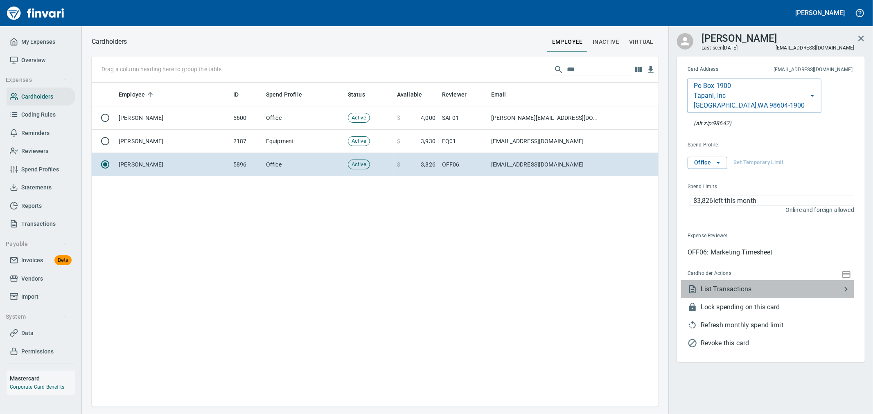
click at [755, 292] on span "List Transactions" at bounding box center [771, 290] width 140 height 10
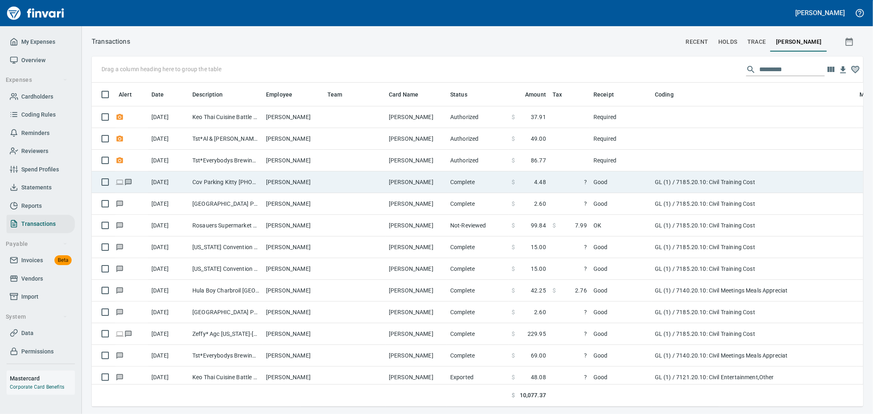
scroll to position [310, 758]
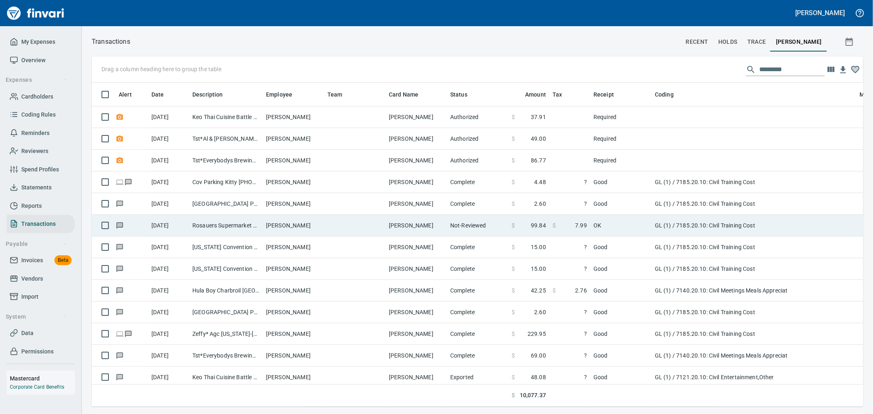
click at [323, 226] on td "[PERSON_NAME]" at bounding box center [293, 226] width 61 height 22
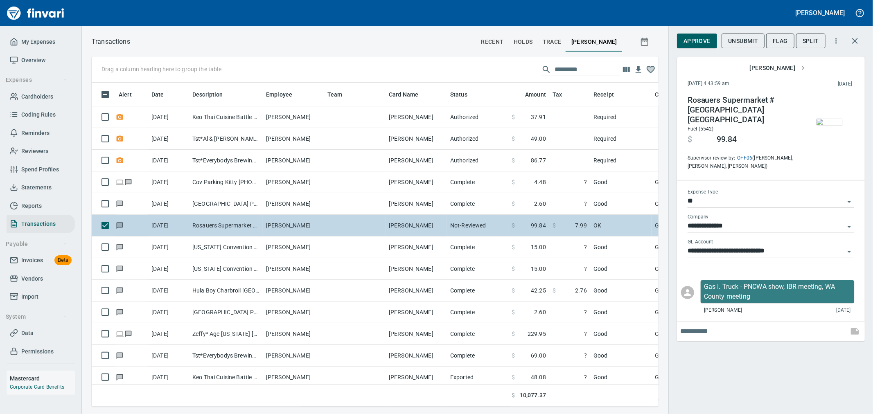
scroll to position [310, 554]
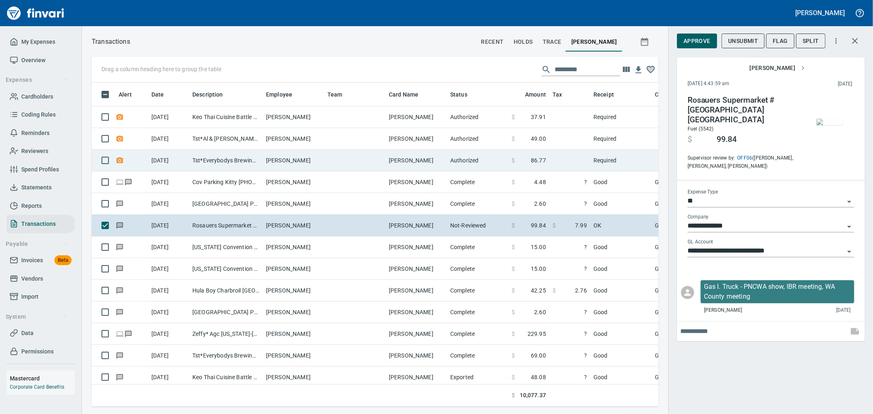
click at [339, 152] on td at bounding box center [354, 161] width 61 height 22
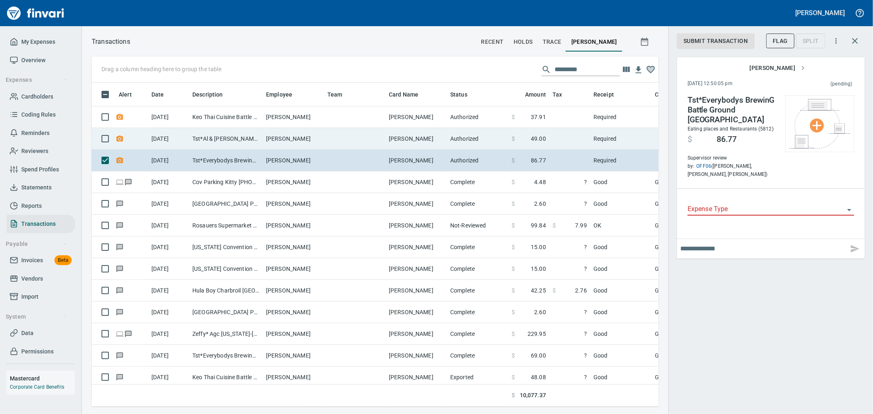
click at [382, 141] on td at bounding box center [354, 139] width 61 height 22
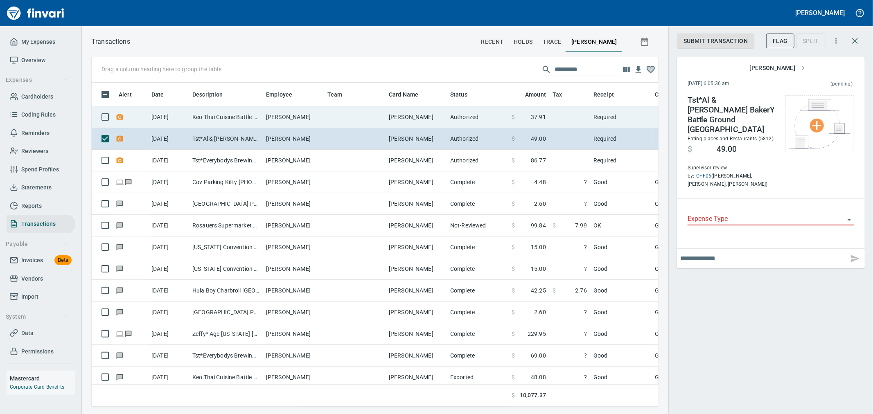
click at [379, 117] on td at bounding box center [354, 117] width 61 height 22
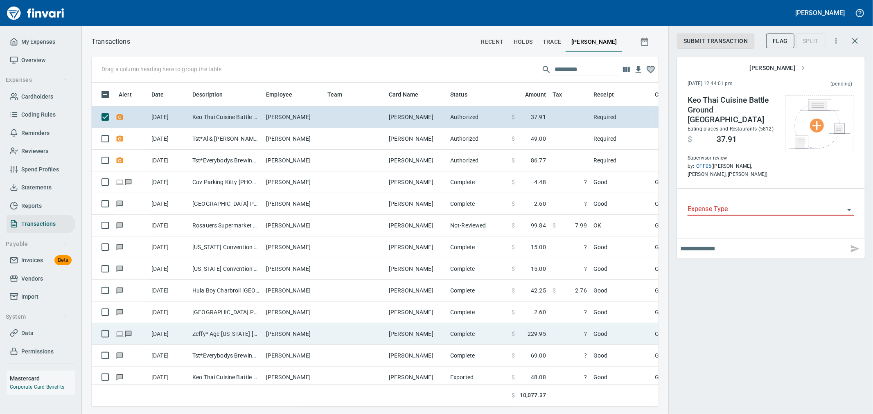
scroll to position [310, 554]
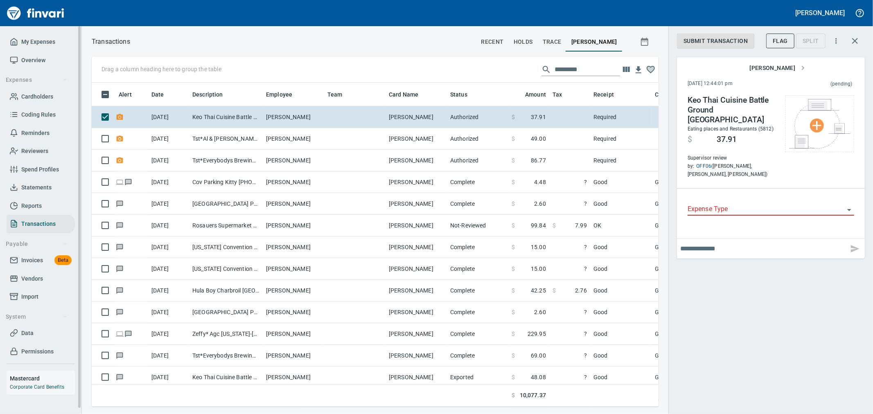
click at [37, 186] on span "Statements" at bounding box center [36, 188] width 30 height 10
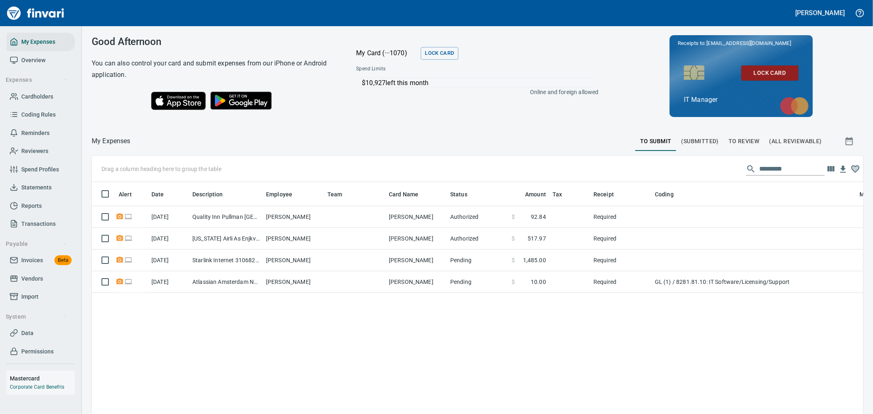
scroll to position [310, 758]
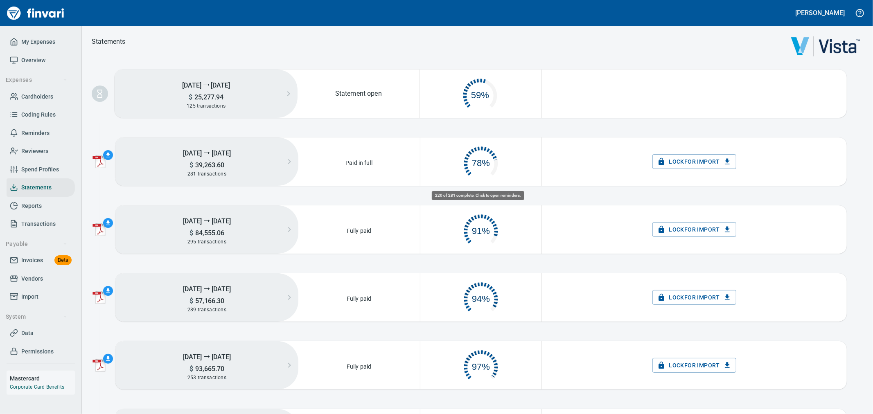
scroll to position [41, 113]
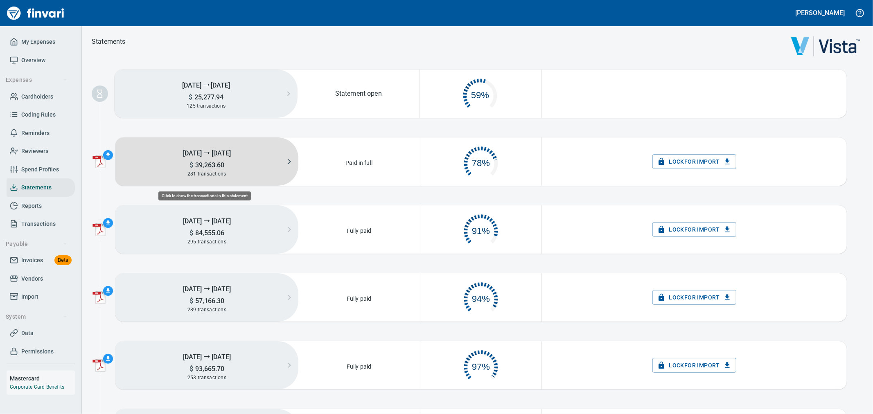
click at [261, 176] on div "281 transactions" at bounding box center [206, 174] width 183 height 9
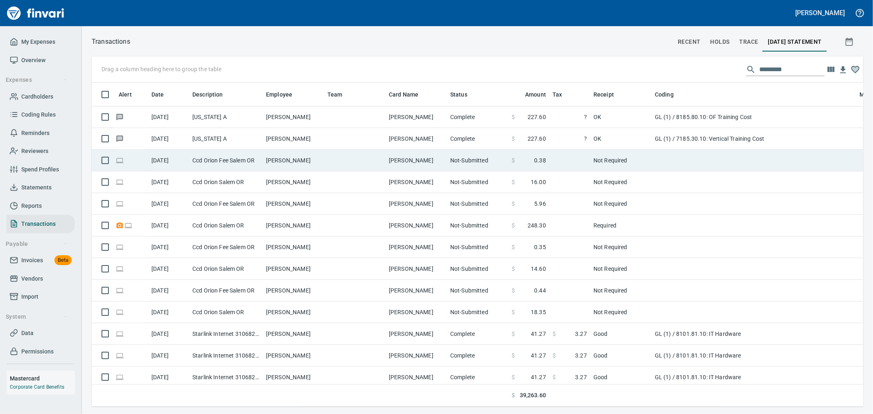
scroll to position [310, 758]
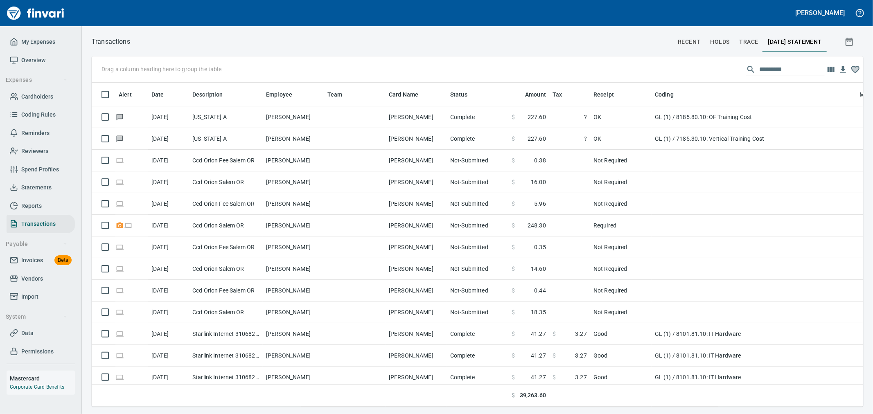
click at [761, 68] on input "text" at bounding box center [793, 69] width 66 height 13
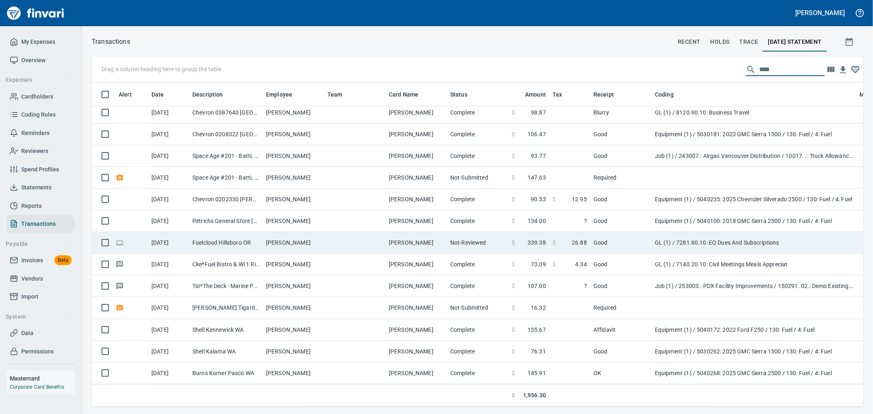
scroll to position [0, 0]
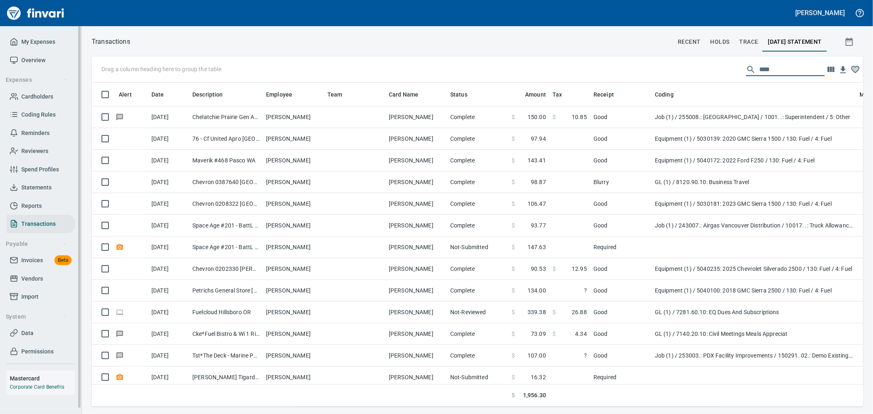
type input "****"
click at [42, 262] on span "Invoices" at bounding box center [32, 261] width 22 height 10
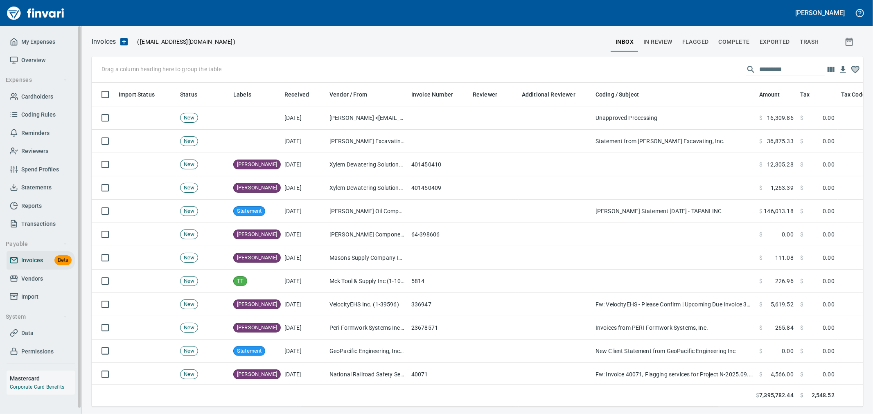
scroll to position [310, 758]
